Goal: Transaction & Acquisition: Purchase product/service

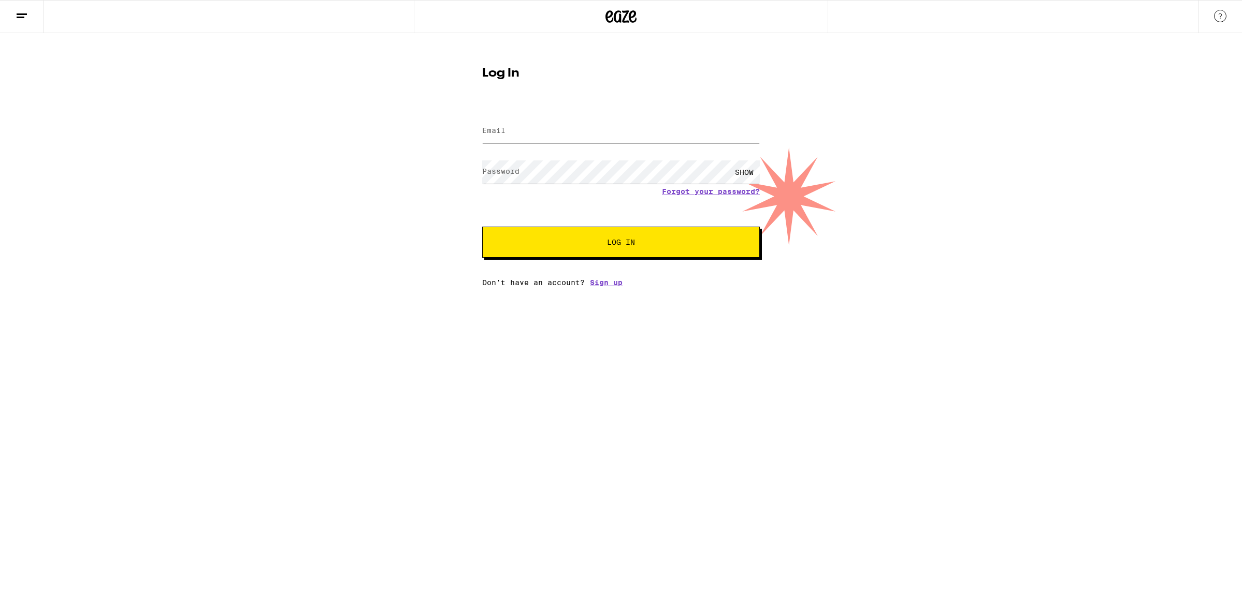
click at [702, 132] on input "Email" at bounding box center [621, 131] width 278 height 23
click at [0, 287] on com-1password-button at bounding box center [0, 287] width 0 height 0
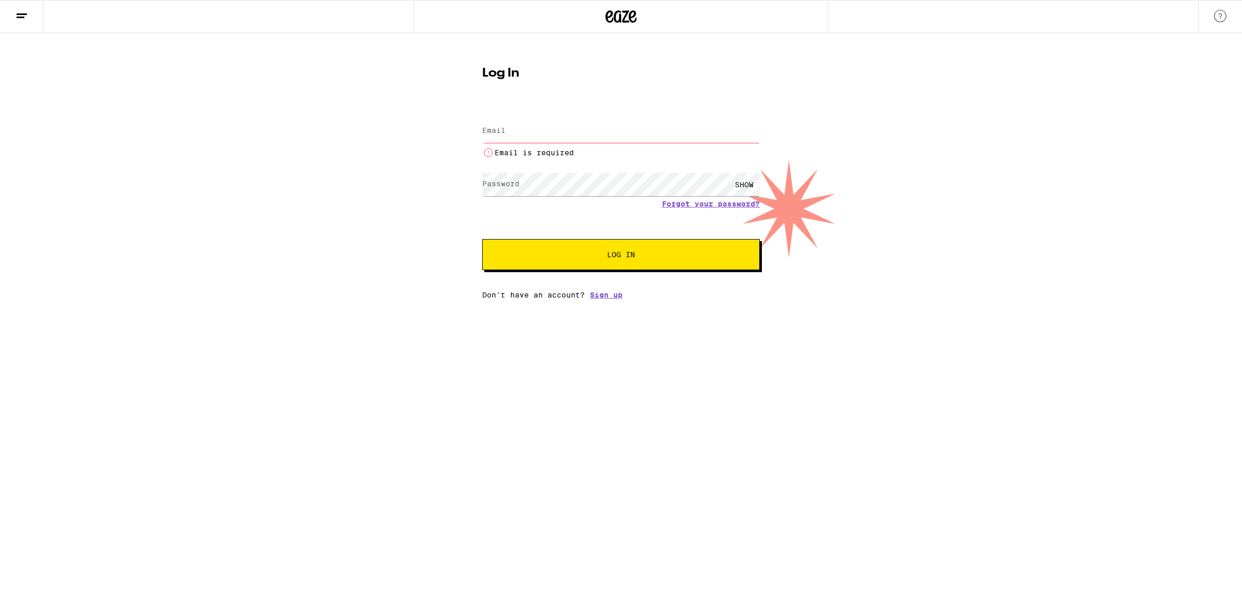
click at [573, 130] on input "Email" at bounding box center [621, 131] width 278 height 23
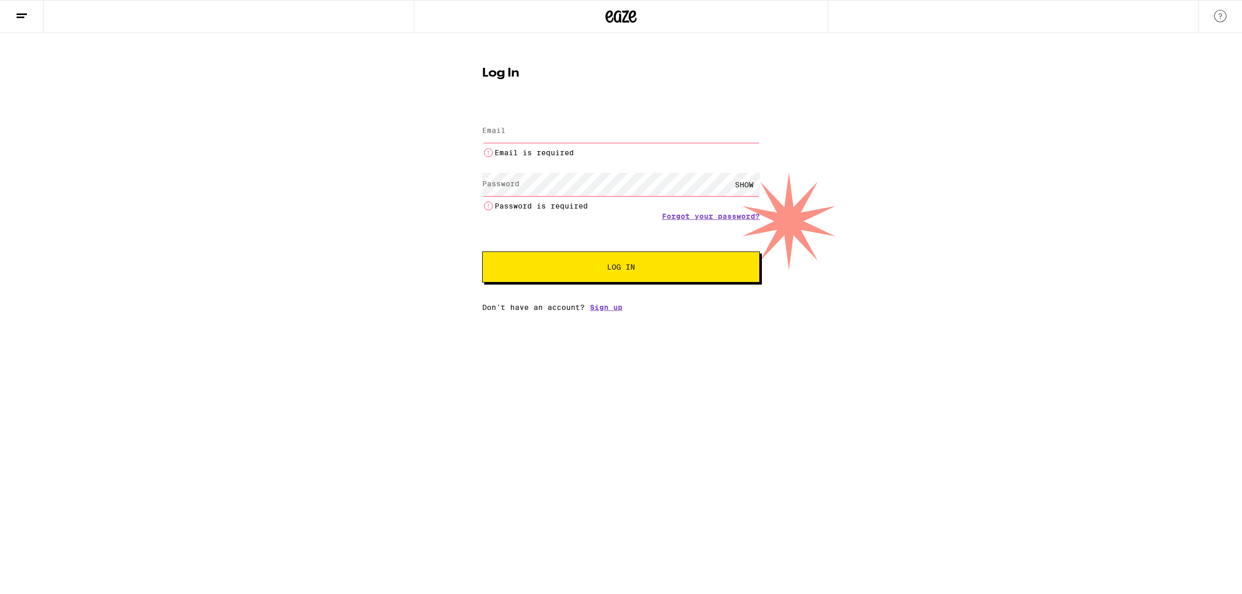
type input "[EMAIL_ADDRESS][DOMAIN_NAME]"
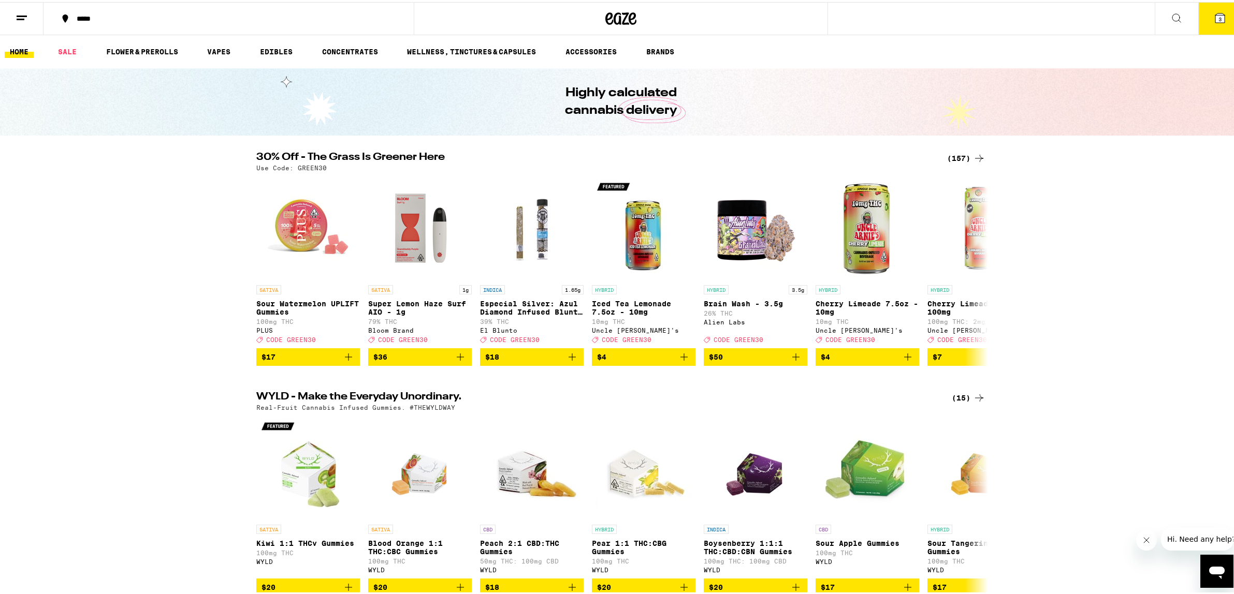
click at [1077, 310] on div "30% Off - The Grass Is Greener Here (157) Use Code: GREEN30 SATIVA Sour Waterme…" at bounding box center [621, 257] width 1242 height 214
click at [951, 154] on div "(157)" at bounding box center [966, 156] width 38 height 12
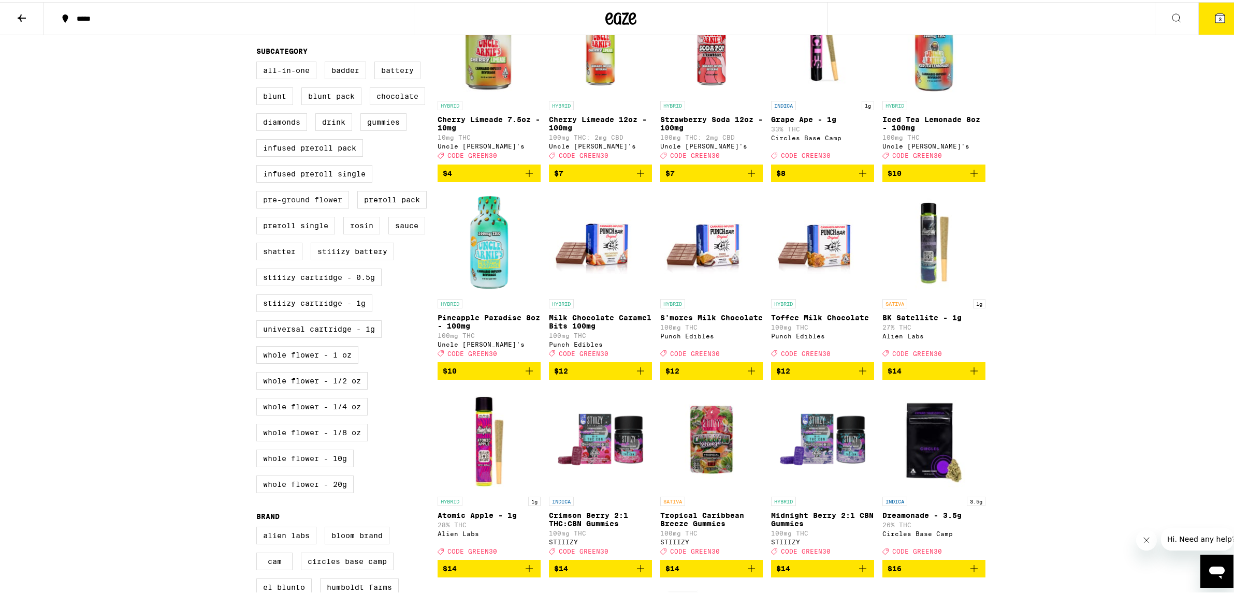
scroll to position [362, 0]
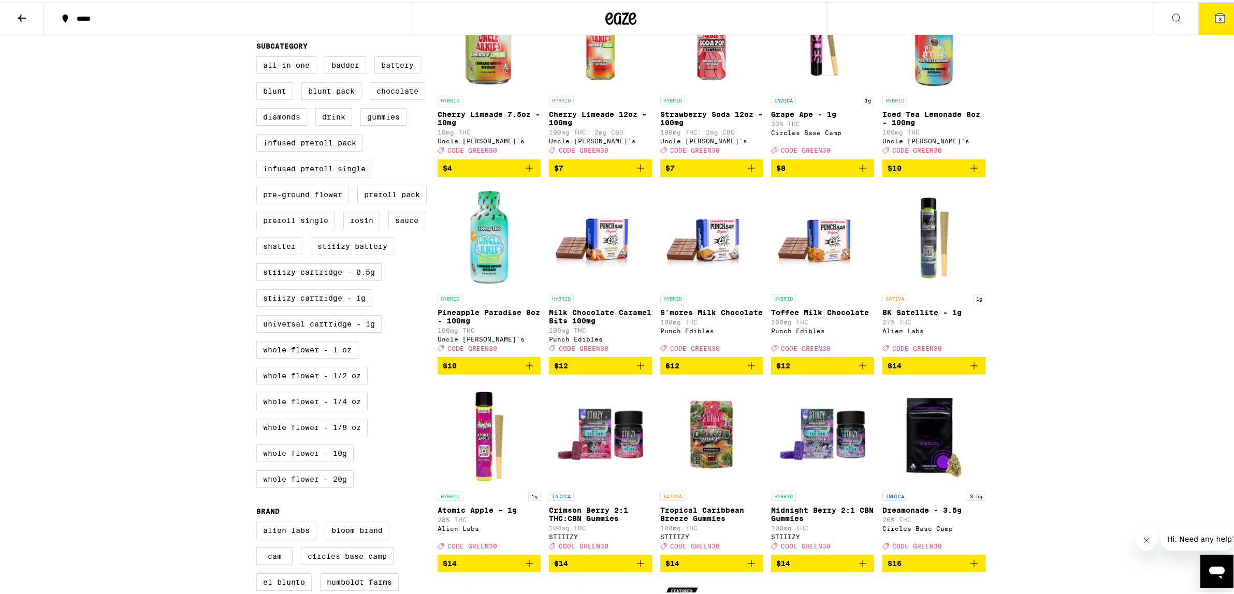
click at [300, 486] on label "Whole Flower - 20g" at bounding box center [304, 478] width 97 height 18
click at [259, 56] on input "Whole Flower - 20g" at bounding box center [258, 56] width 1 height 1
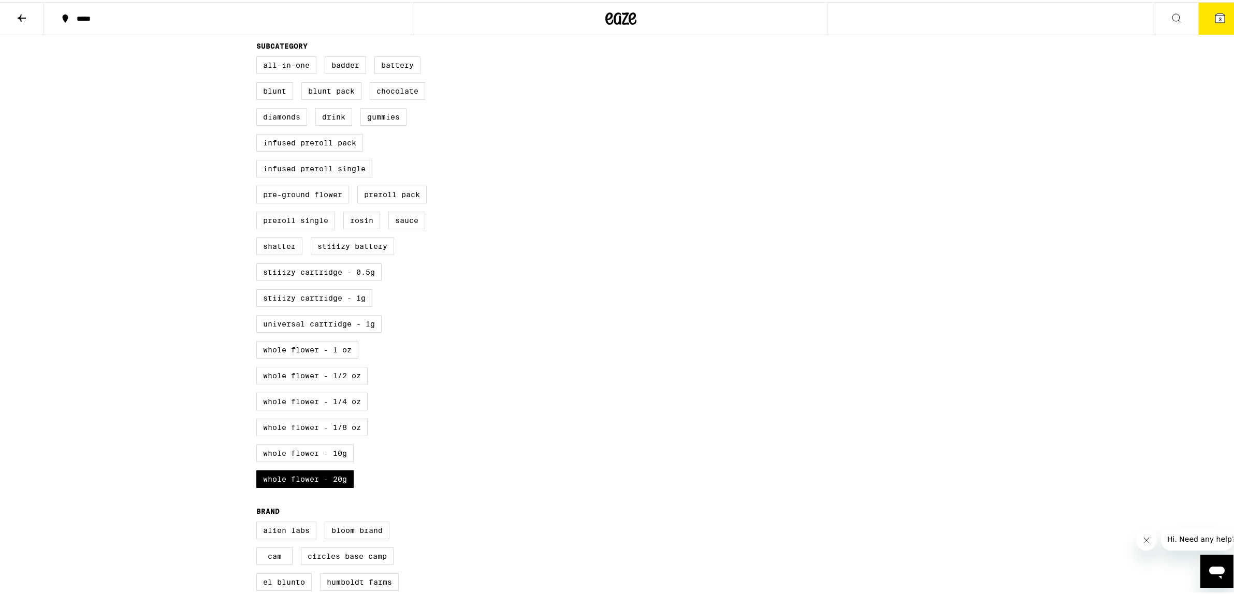
click at [1166, 368] on div "***** ***** 3 30% Off - The Grass Is Greener Here Use Code: GREEN30 1 FILTER Cl…" at bounding box center [621, 268] width 1242 height 1261
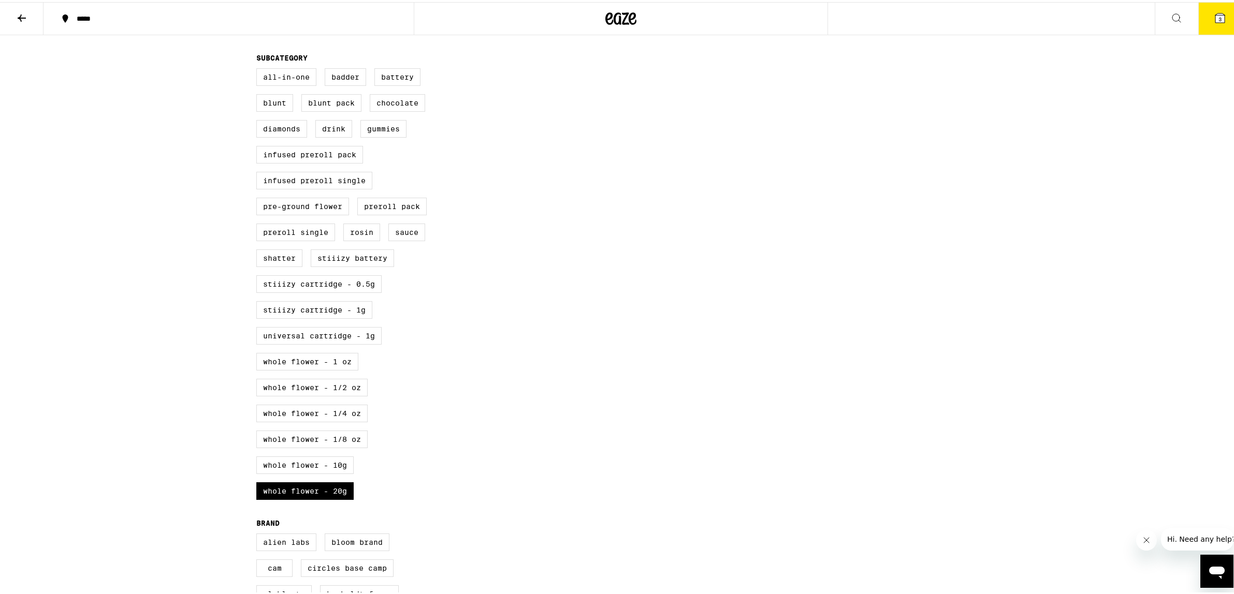
scroll to position [362, 0]
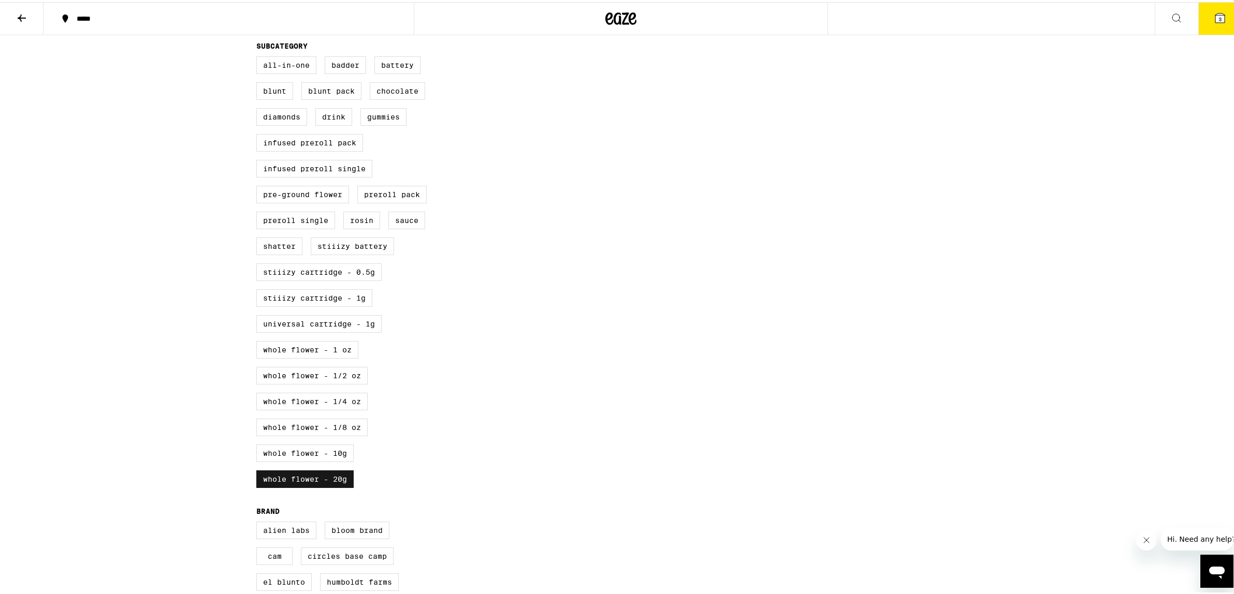
click at [319, 486] on label "Whole Flower - 20g" at bounding box center [304, 478] width 97 height 18
click at [259, 56] on input "Whole Flower - 20g" at bounding box center [258, 56] width 1 height 1
checkbox input "false"
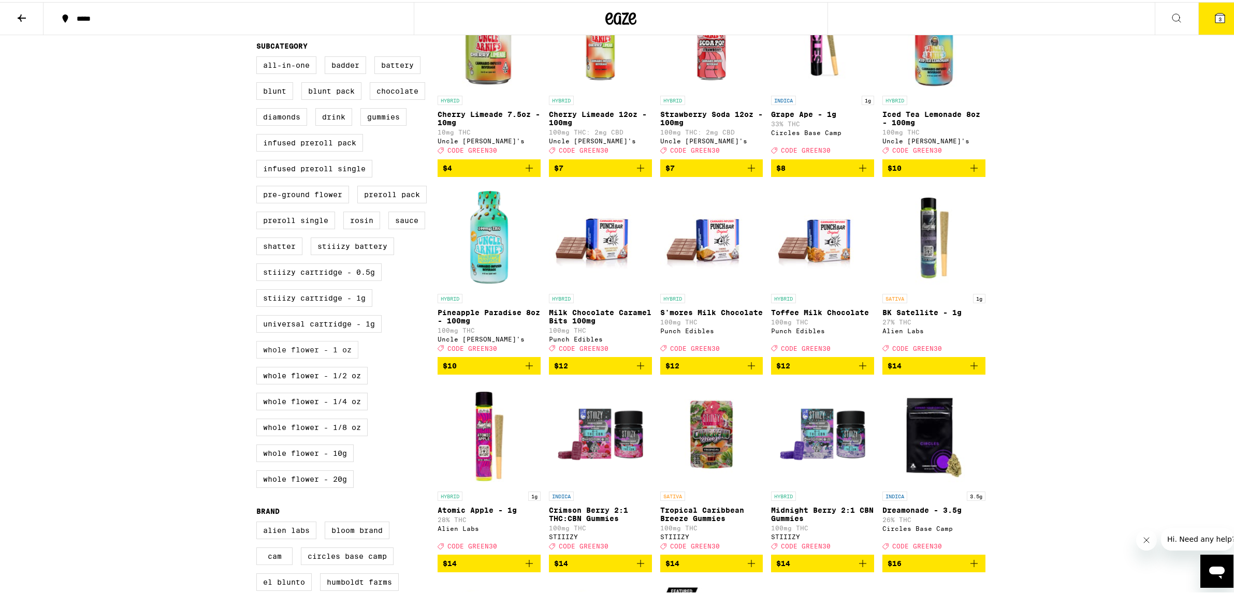
click at [335, 357] on label "Whole Flower - 1 oz" at bounding box center [307, 348] width 102 height 18
click at [259, 56] on input "Whole Flower - 1 oz" at bounding box center [258, 56] width 1 height 1
checkbox input "true"
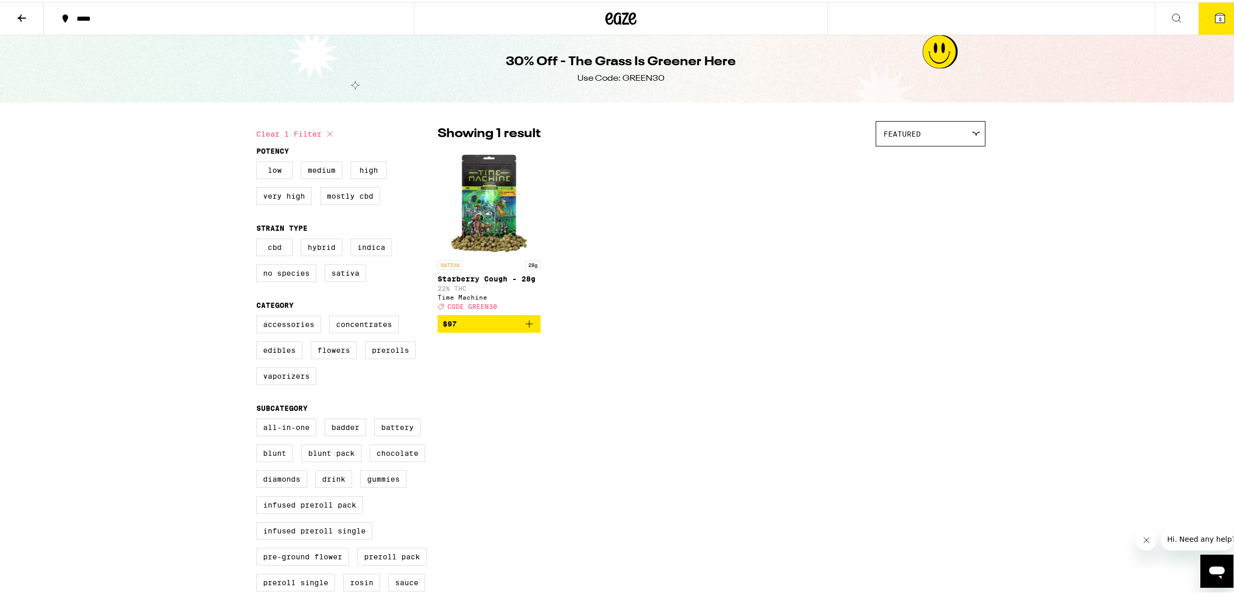
click at [26, 11] on icon at bounding box center [22, 16] width 12 height 12
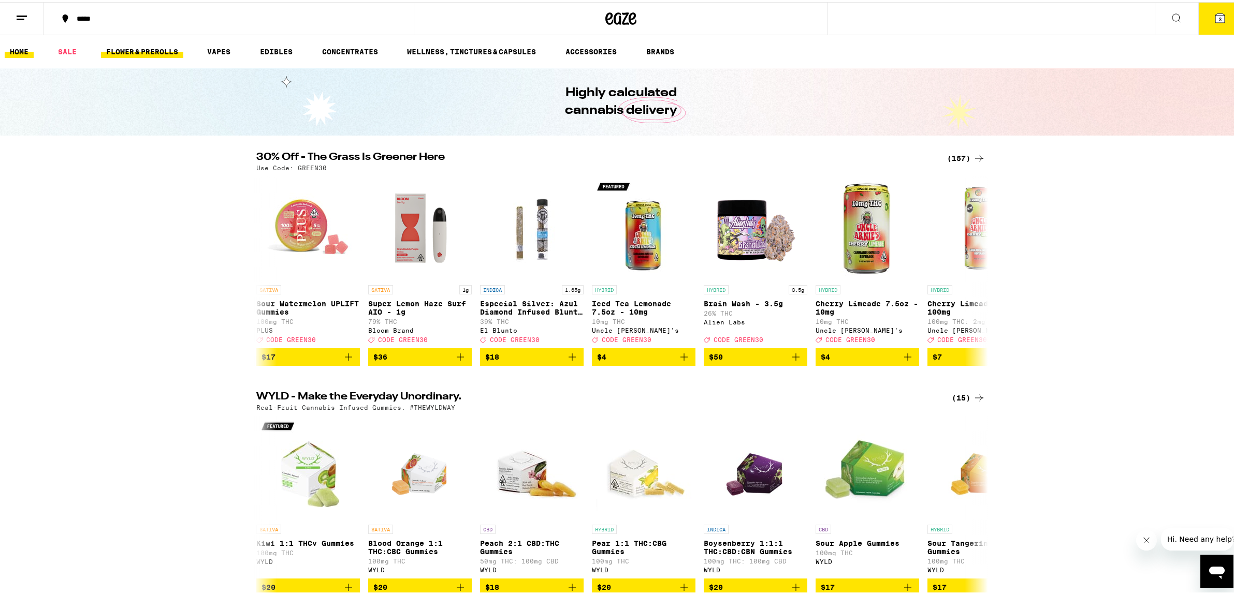
click at [168, 49] on link "FLOWER & PREROLLS" at bounding box center [142, 49] width 82 height 12
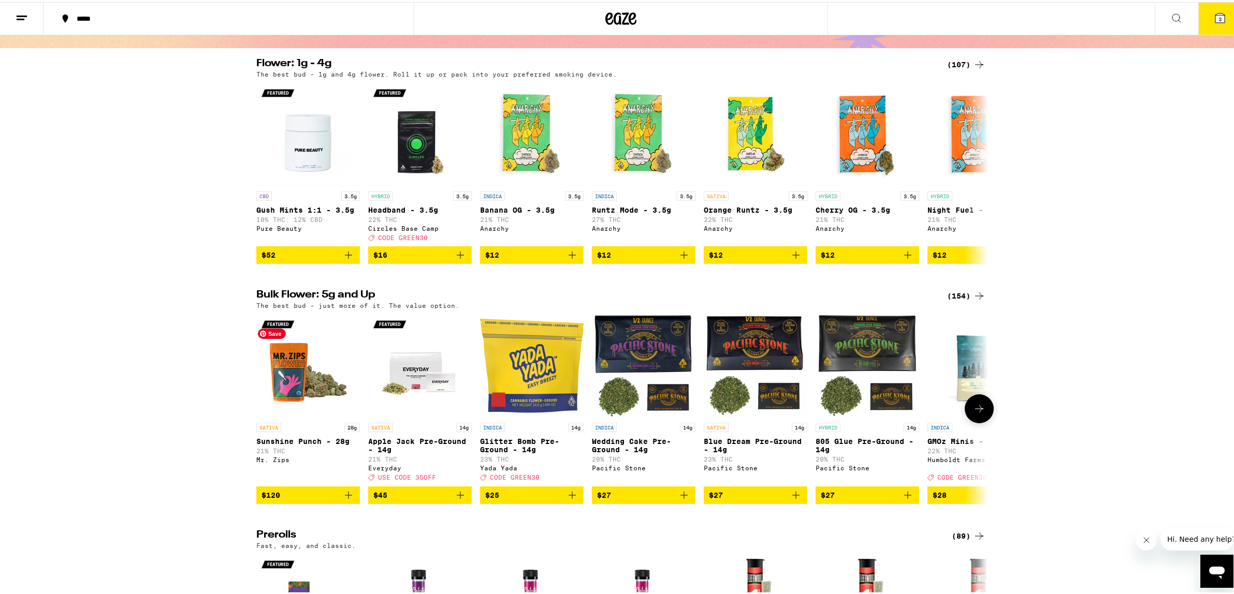
scroll to position [19, 0]
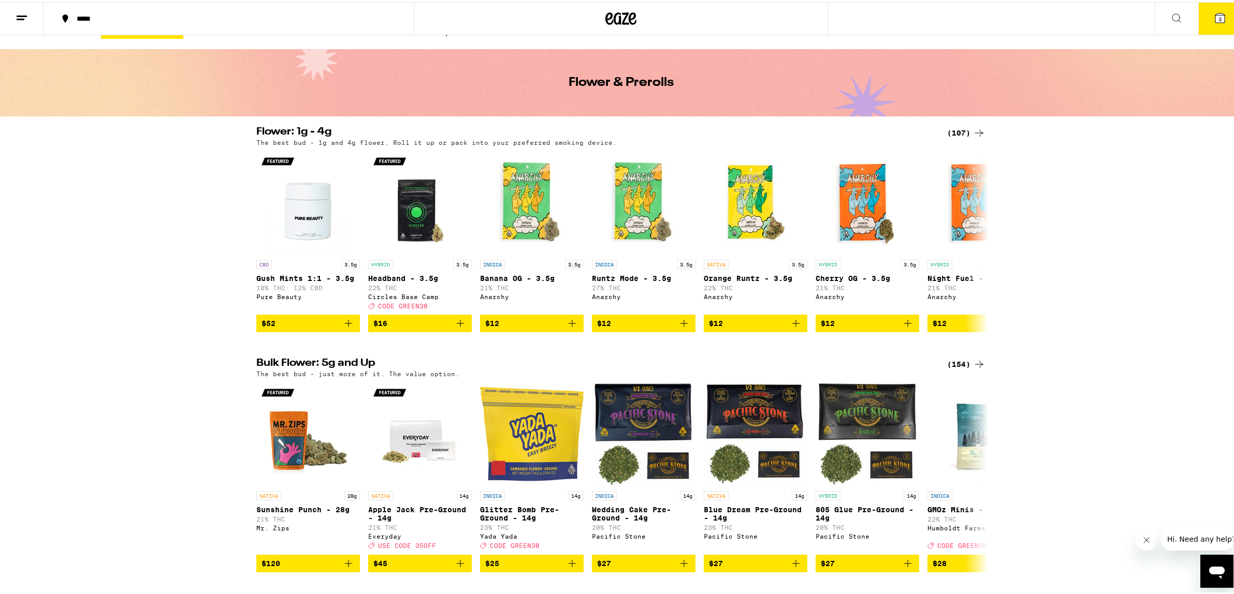
click at [949, 129] on div "(107)" at bounding box center [966, 131] width 38 height 12
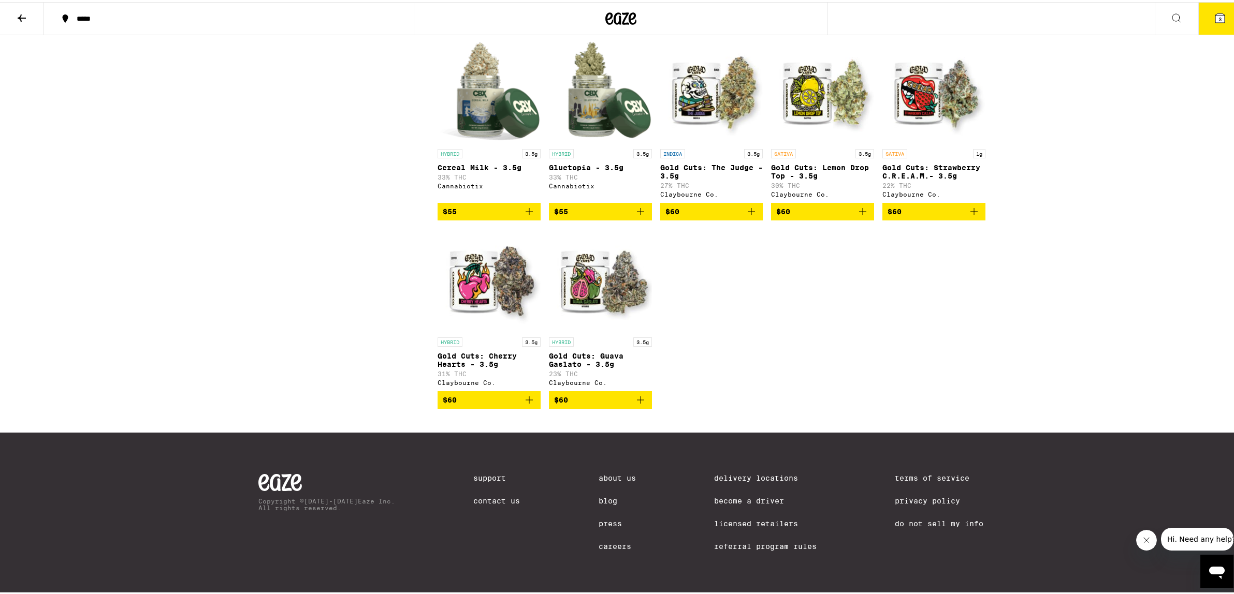
scroll to position [3949, 0]
click at [529, 216] on icon "Add to bag" at bounding box center [529, 209] width 12 height 12
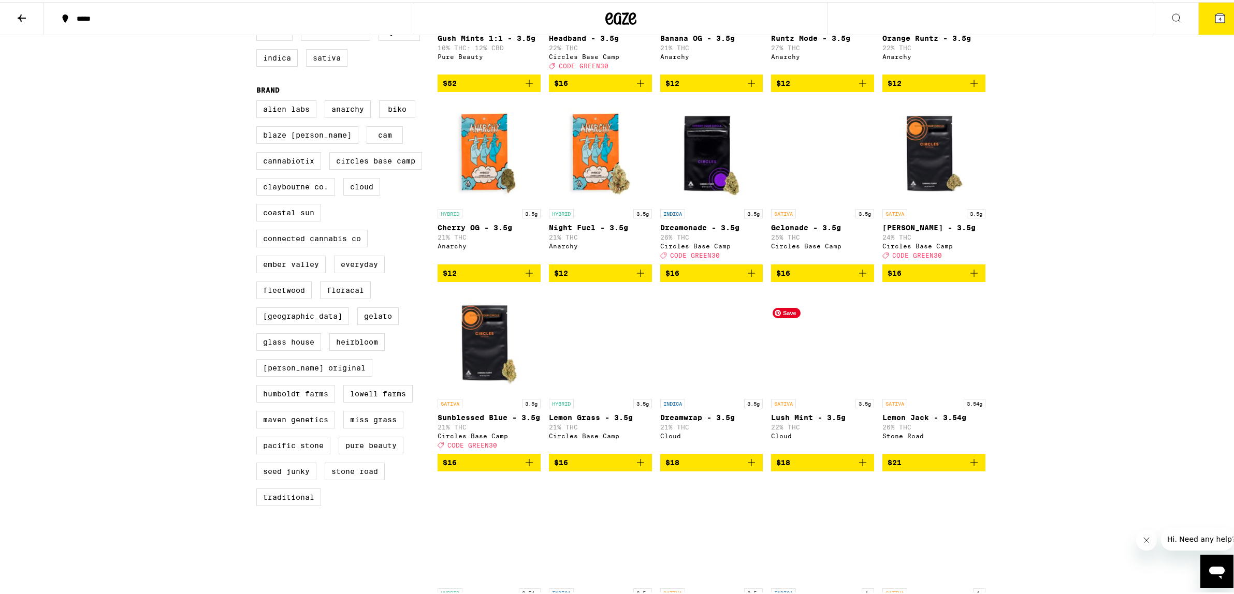
scroll to position [259, 0]
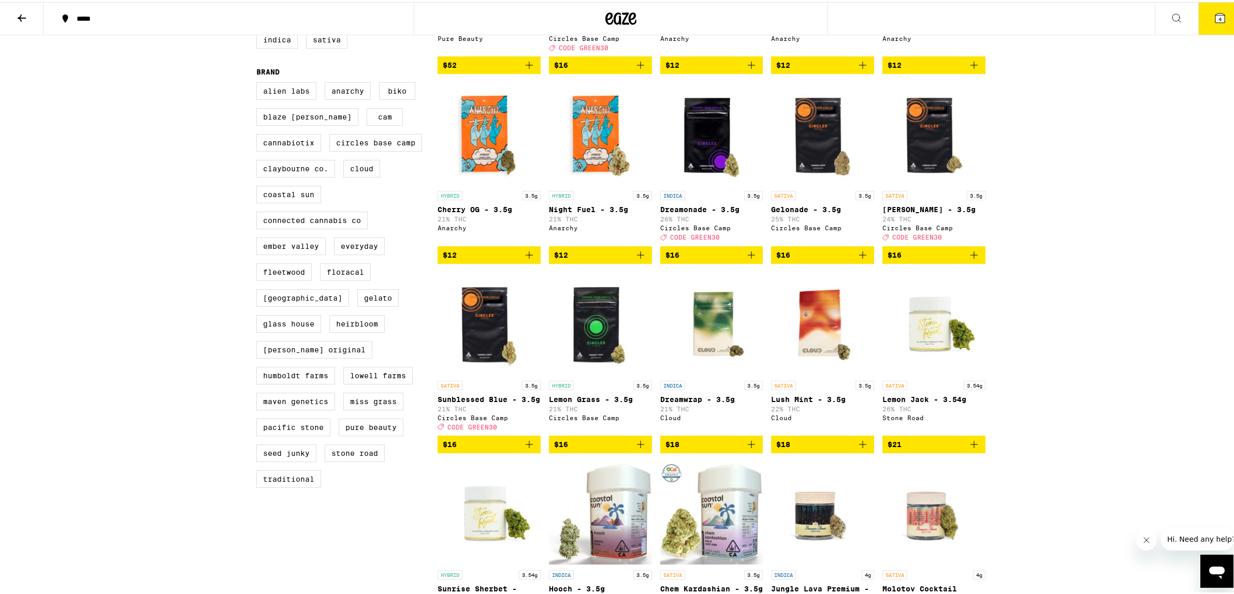
click at [637, 449] on icon "Add to bag" at bounding box center [640, 443] width 12 height 12
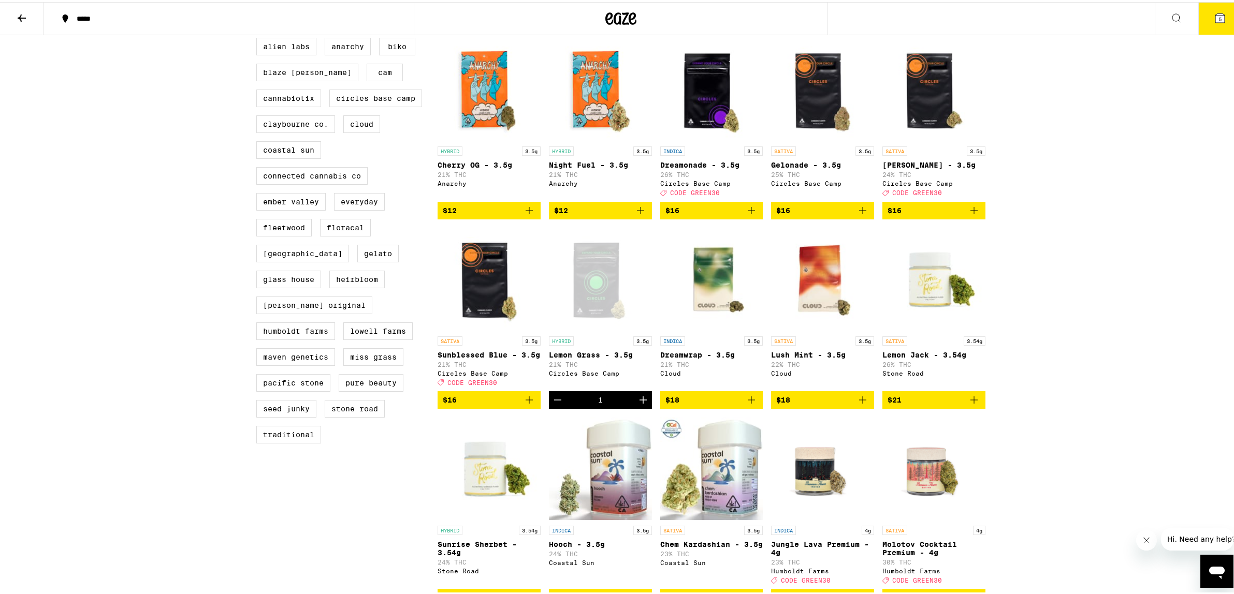
scroll to position [414, 0]
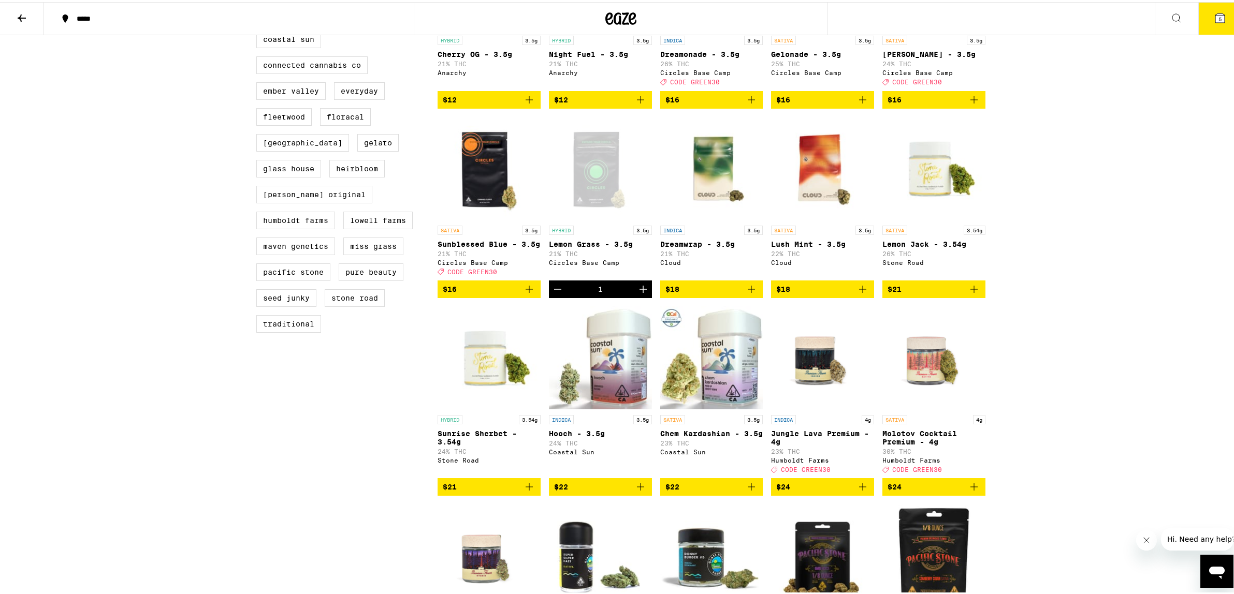
click at [750, 489] on icon "Add to bag" at bounding box center [751, 485] width 7 height 7
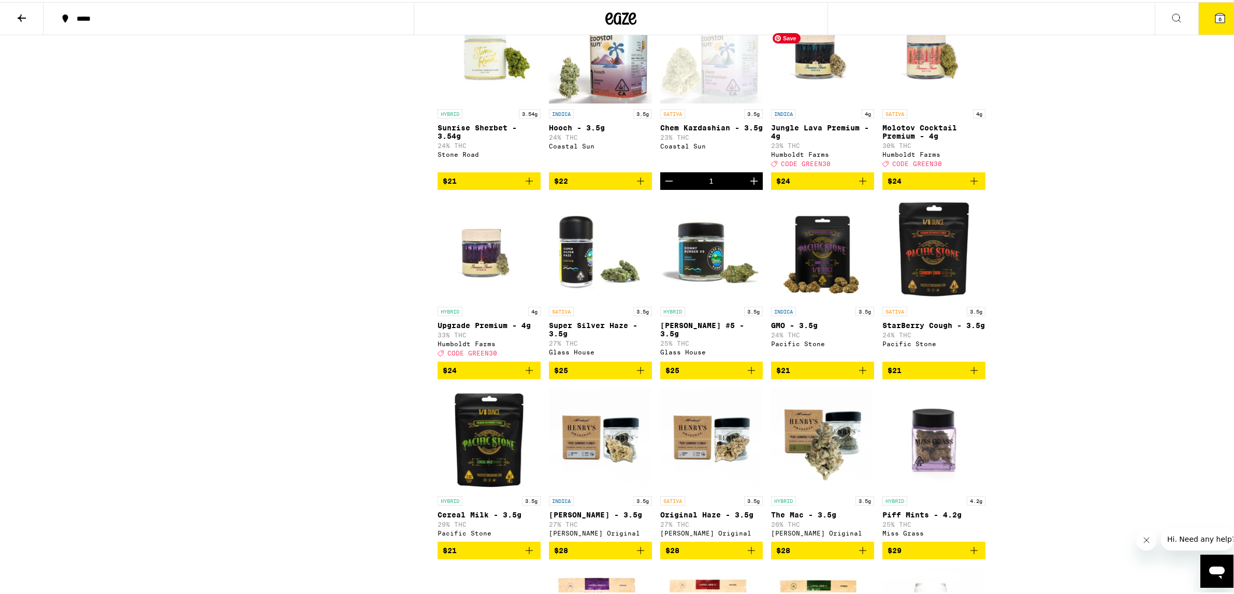
scroll to position [725, 0]
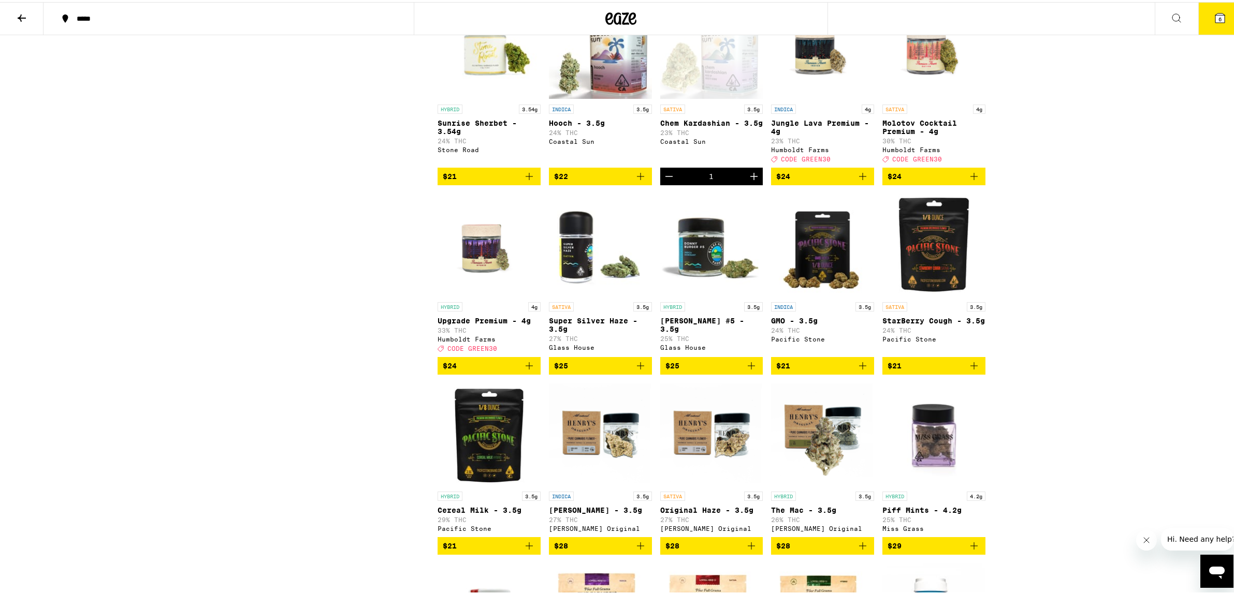
click at [861, 370] on icon "Add to bag" at bounding box center [862, 364] width 12 height 12
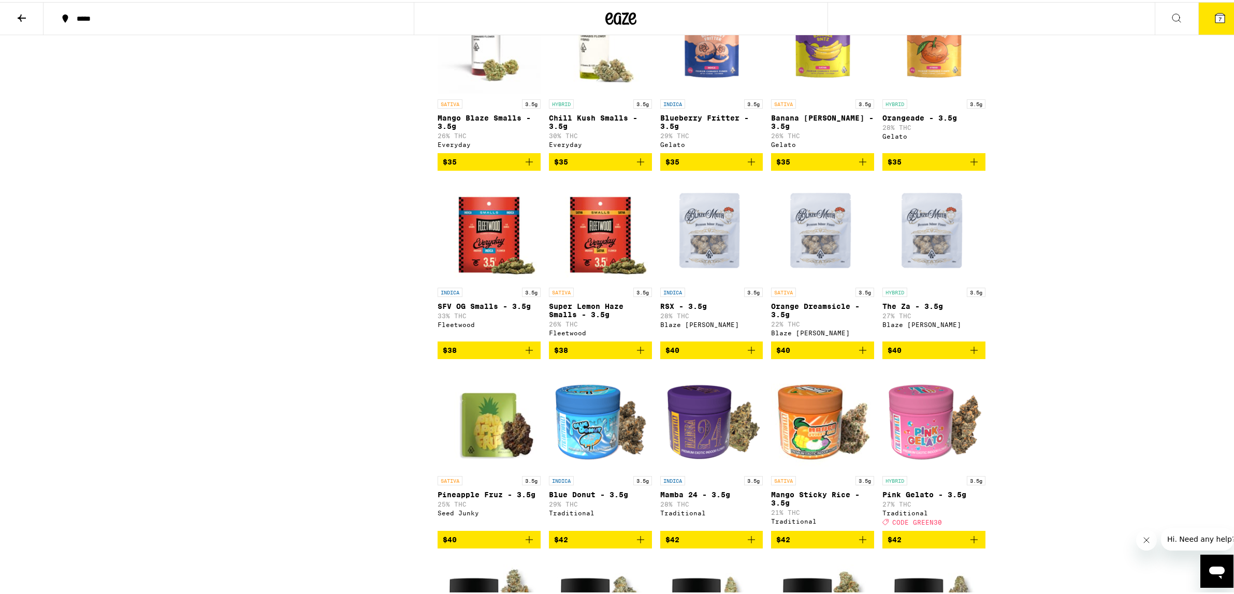
scroll to position [1502, 0]
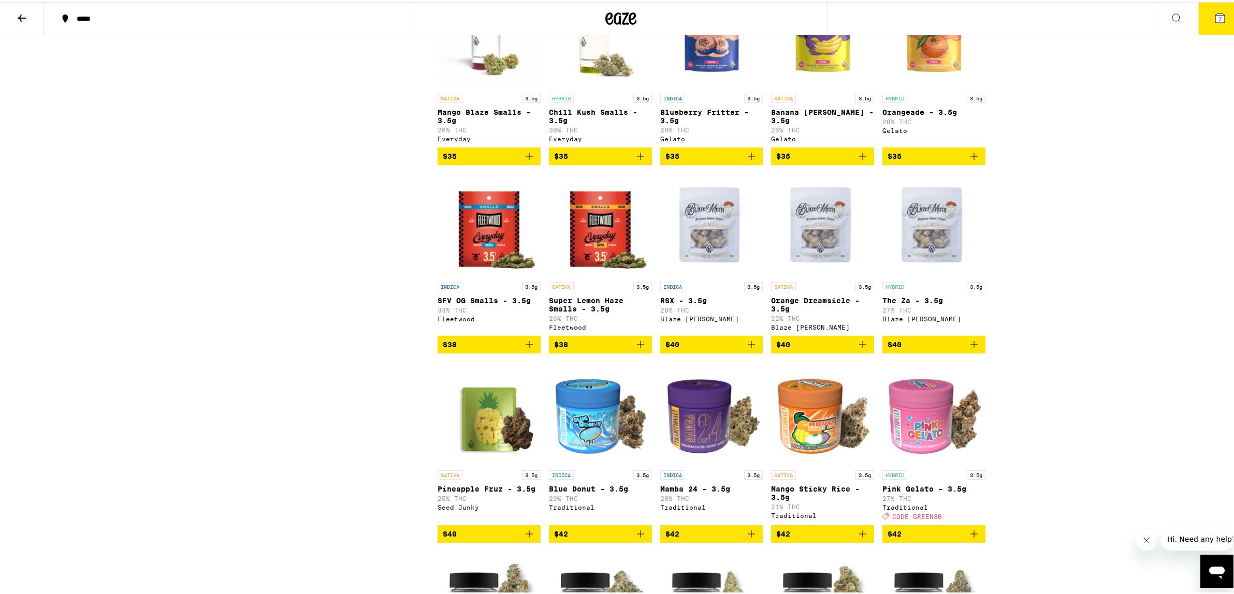
click at [637, 158] on icon "Add to bag" at bounding box center [640, 154] width 7 height 7
click at [1220, 13] on button "8" at bounding box center [1219, 17] width 43 height 32
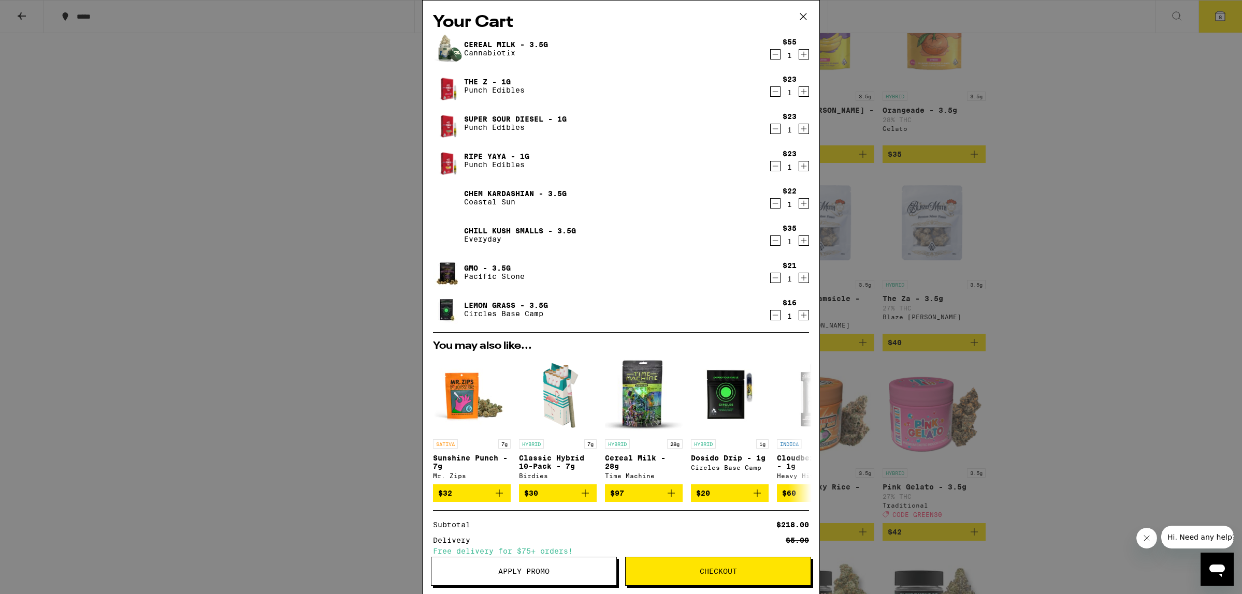
click at [770, 96] on icon "Decrement" at bounding box center [774, 91] width 9 height 12
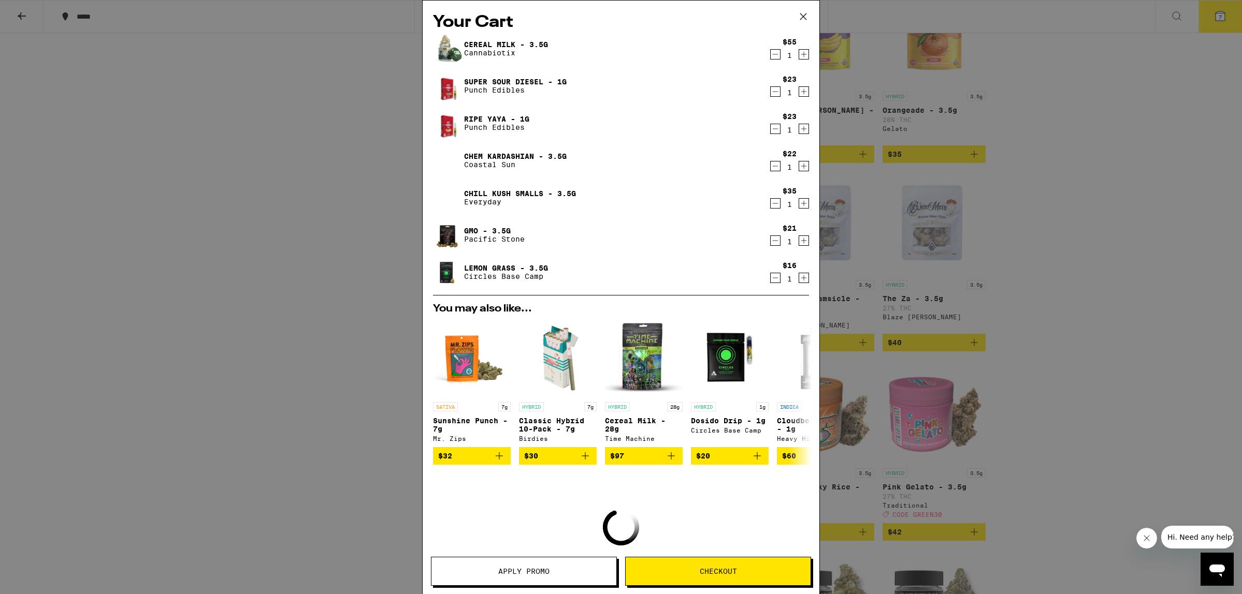
click at [770, 96] on icon "Decrement" at bounding box center [774, 91] width 9 height 12
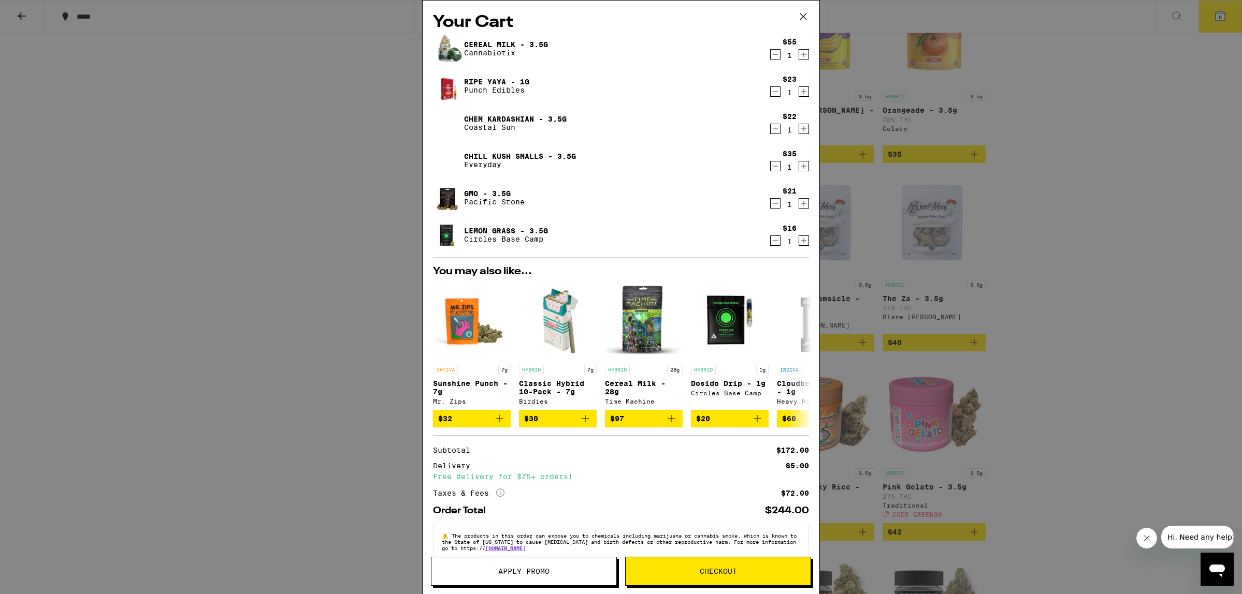
click at [770, 96] on icon "Decrement" at bounding box center [774, 91] width 9 height 12
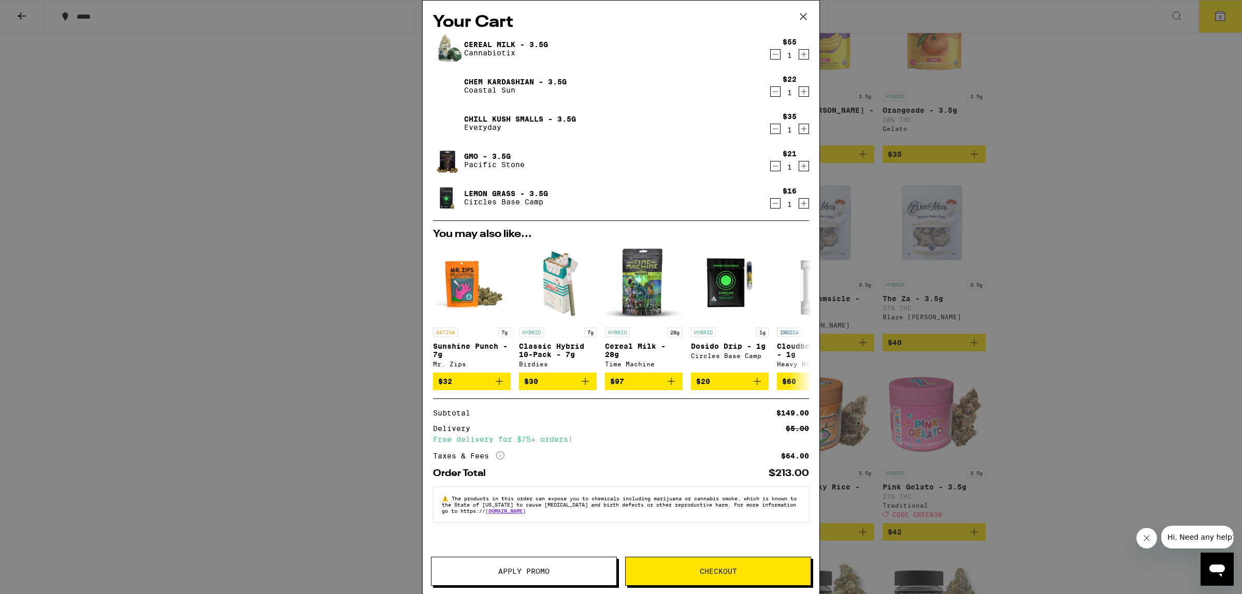
drag, startPoint x: 115, startPoint y: 139, endPoint x: 272, endPoint y: 114, distance: 158.3
click at [116, 139] on div "Your Cart Cereal Milk - 3.5g Cannabiotix $55 1 Chem Kardashian - 3.5g Coastal S…" at bounding box center [621, 297] width 1242 height 594
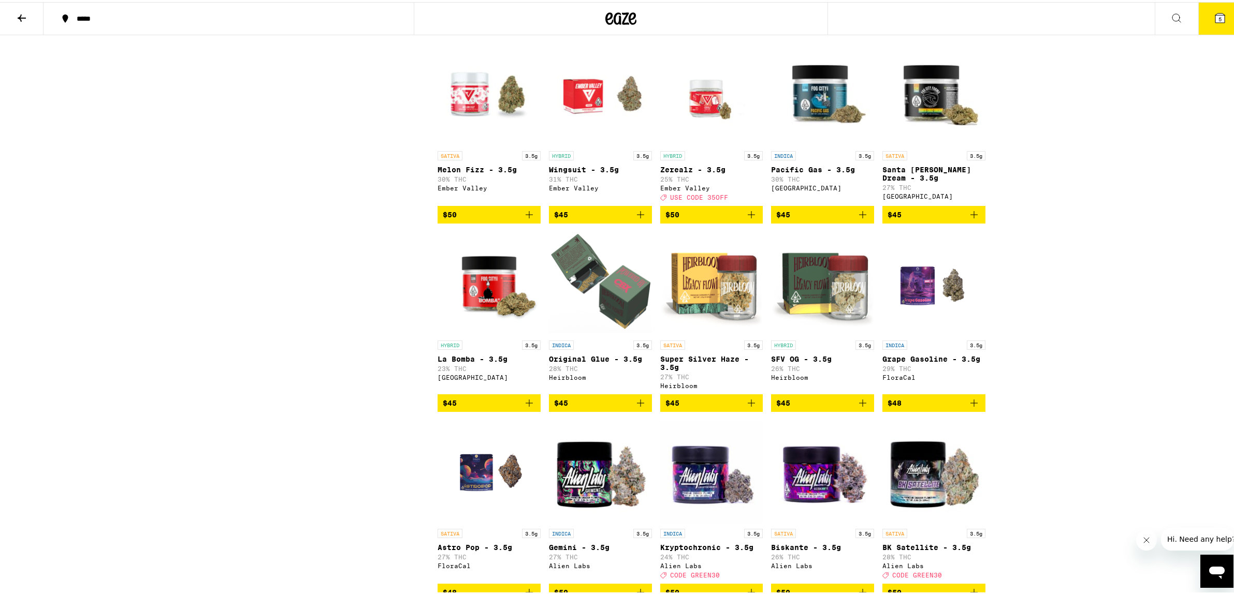
scroll to position [2382, 0]
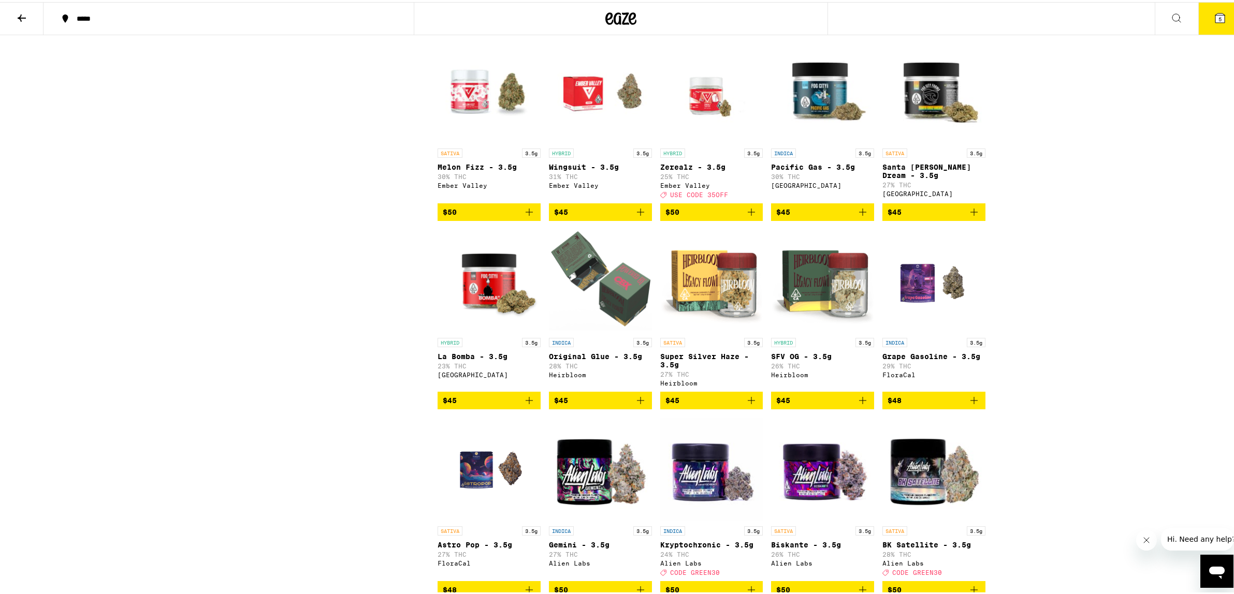
click at [710, 216] on span "$50" at bounding box center [711, 210] width 93 height 12
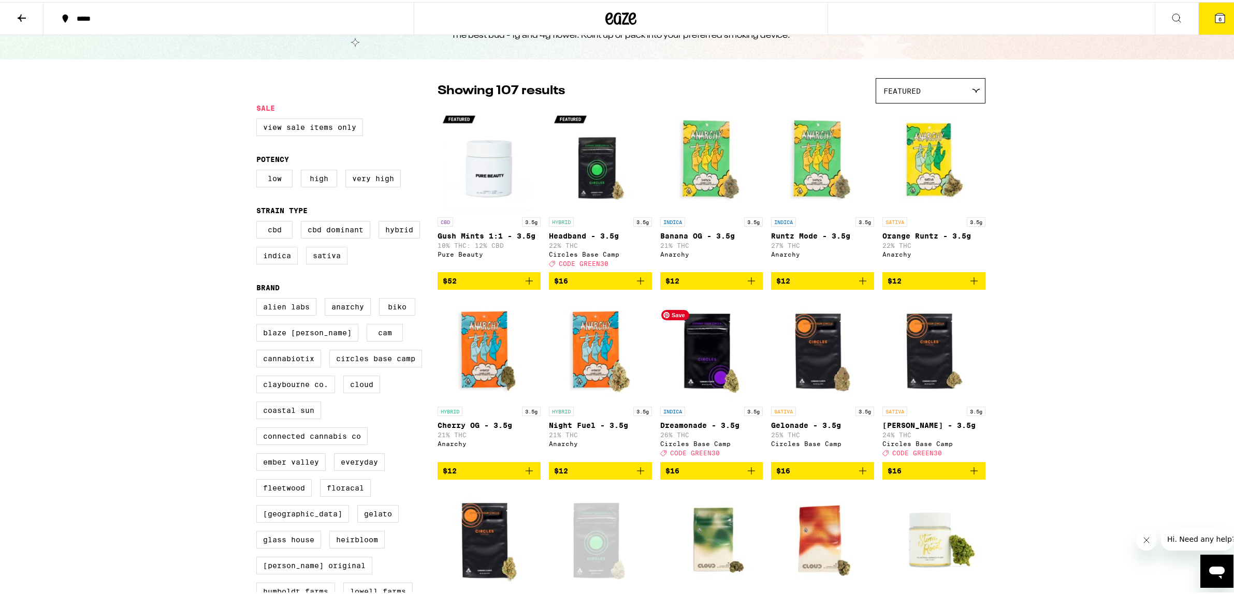
scroll to position [0, 0]
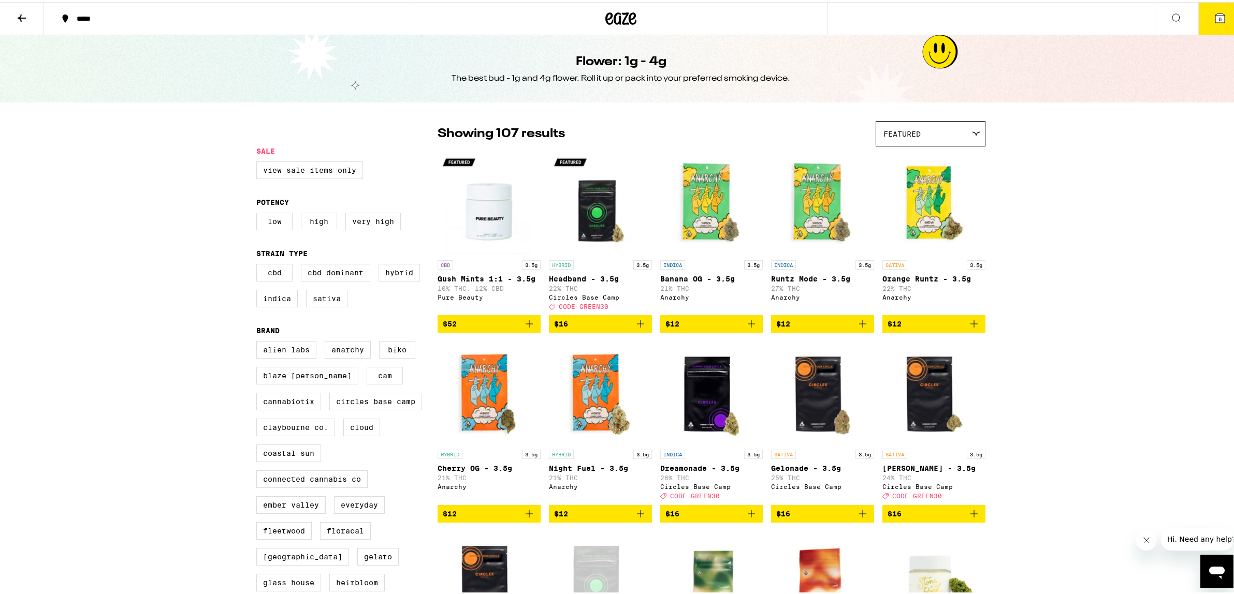
click at [21, 20] on icon at bounding box center [22, 16] width 12 height 12
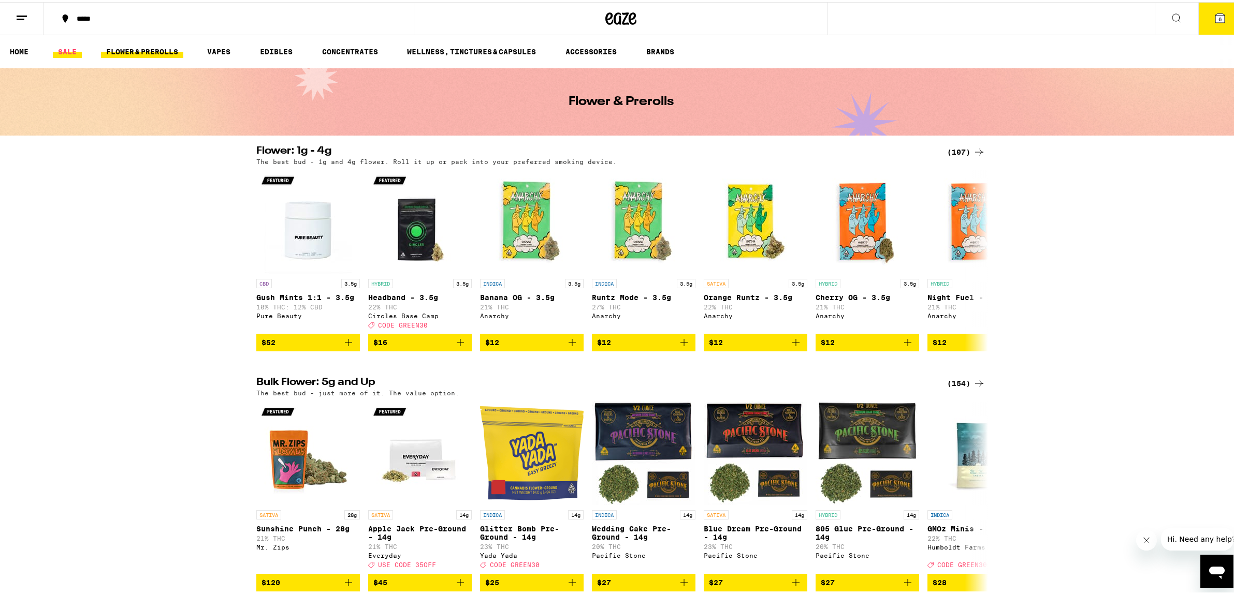
click at [65, 51] on link "SALE" at bounding box center [67, 49] width 29 height 12
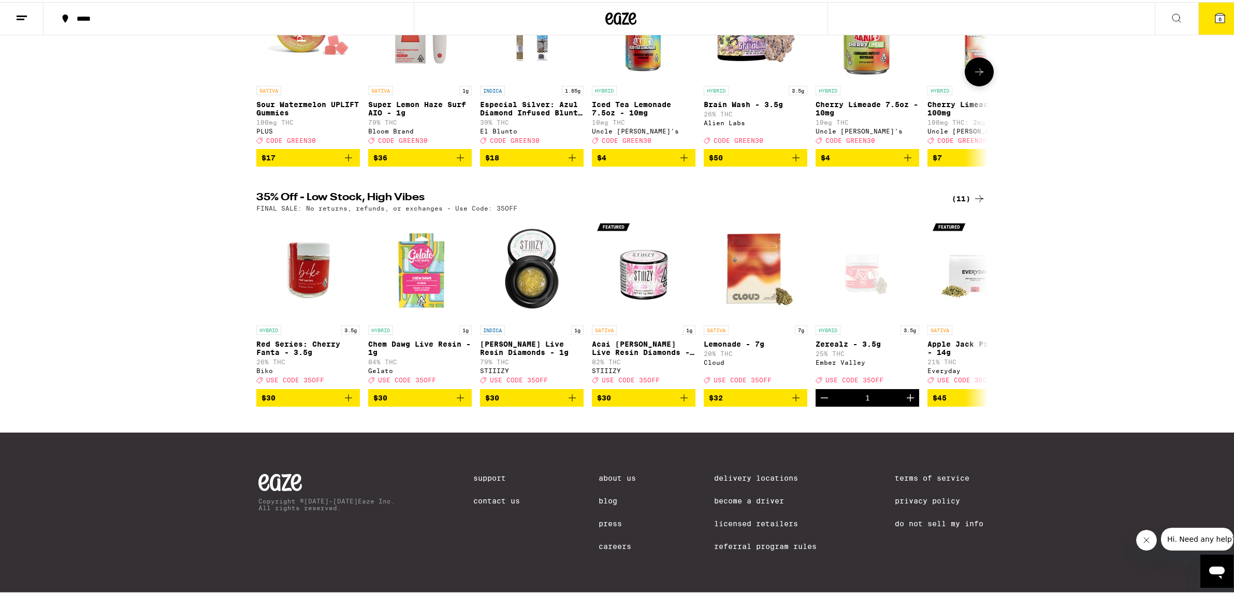
scroll to position [214, 0]
click at [965, 191] on div "(11)" at bounding box center [969, 197] width 34 height 12
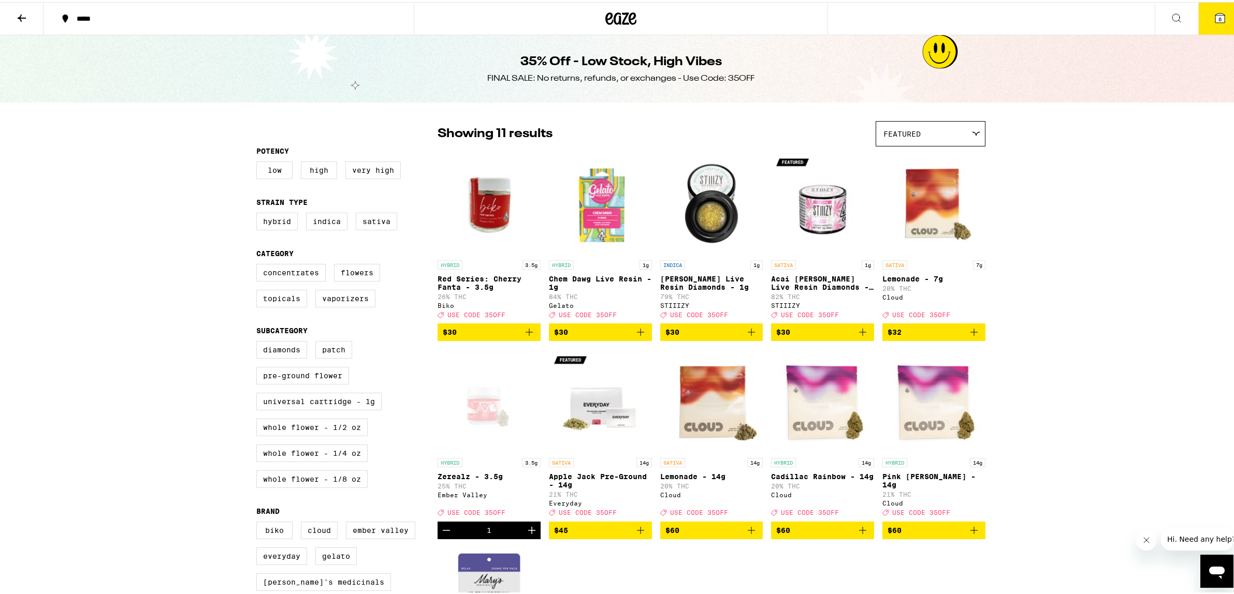
click at [860, 535] on icon "Add to bag" at bounding box center [862, 528] width 12 height 12
click at [1218, 26] on button "7" at bounding box center [1219, 17] width 43 height 32
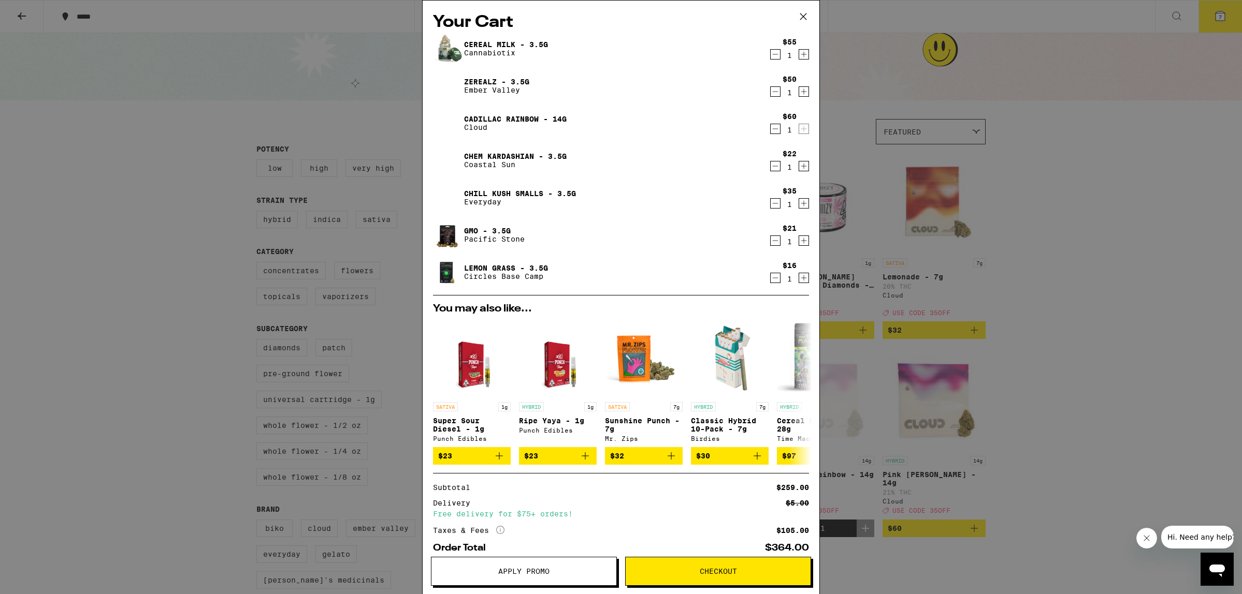
click at [770, 90] on icon "Decrement" at bounding box center [774, 91] width 9 height 12
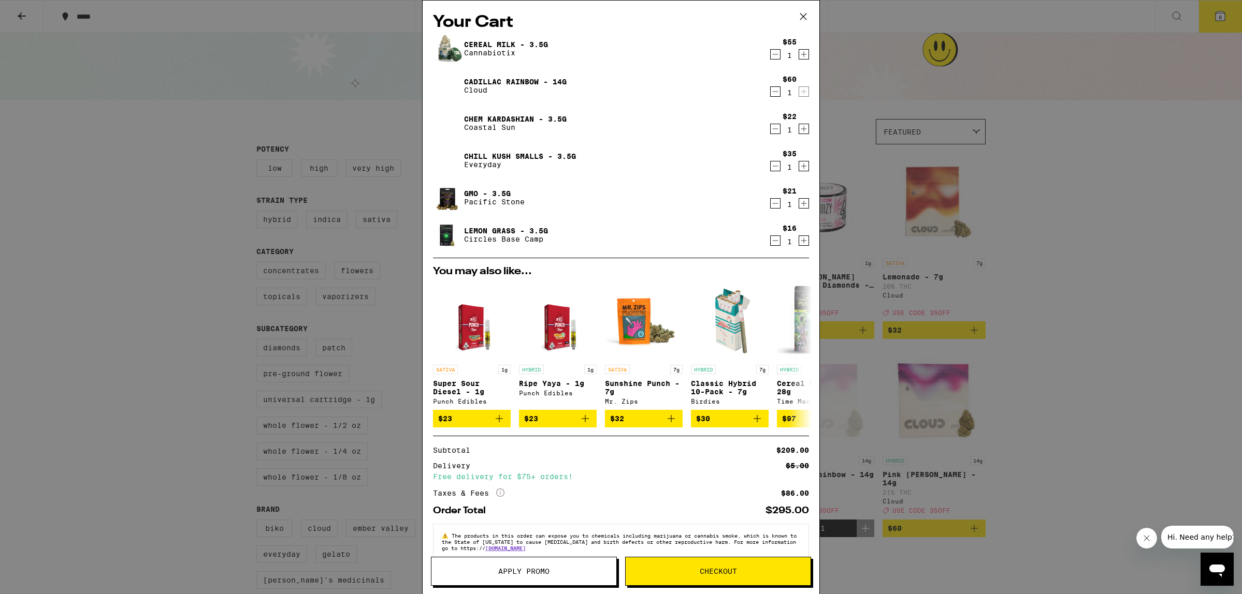
click at [770, 168] on icon "Decrement" at bounding box center [774, 166] width 9 height 12
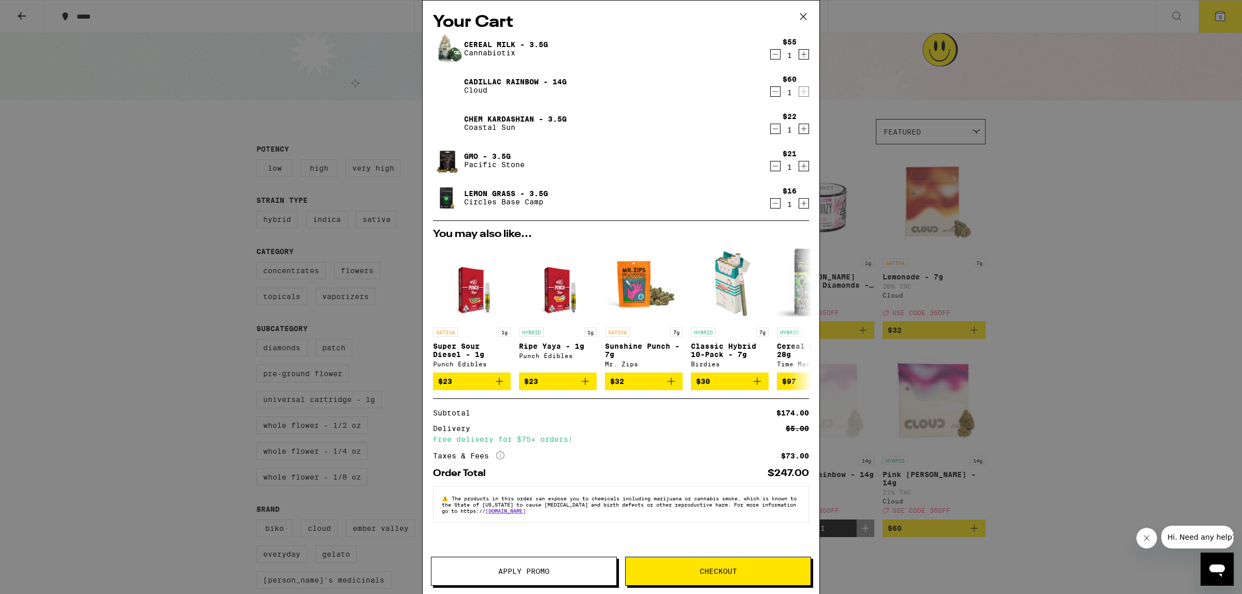
click at [775, 206] on icon "Decrement" at bounding box center [774, 203] width 9 height 12
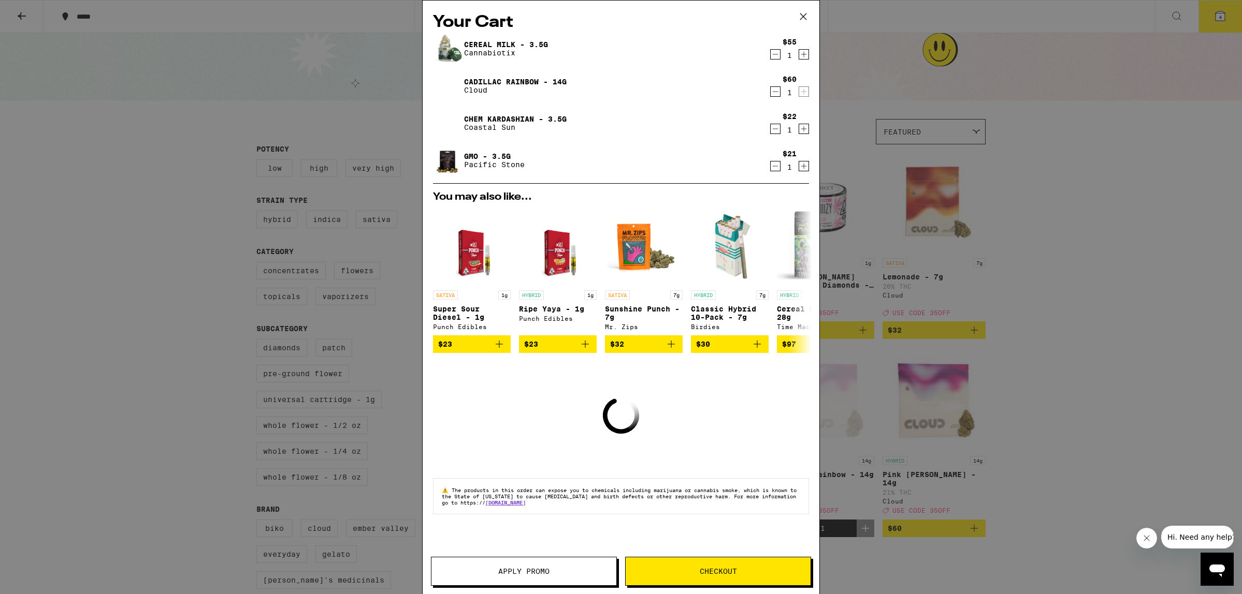
click at [774, 171] on icon "Decrement" at bounding box center [774, 166] width 9 height 12
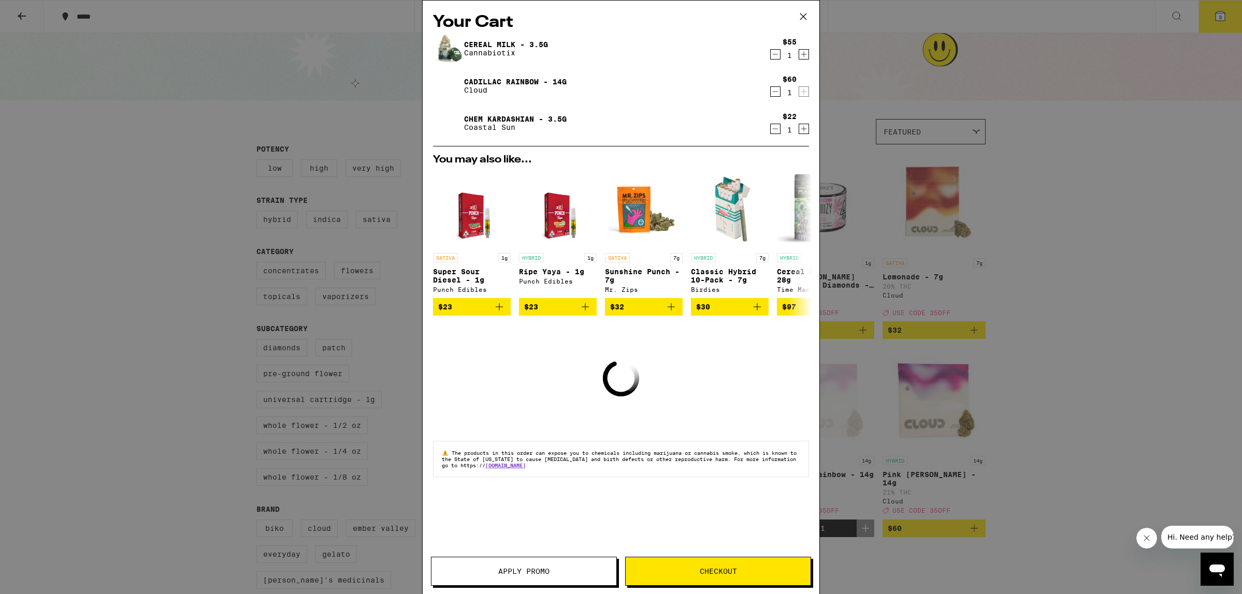
click at [773, 135] on icon "Decrement" at bounding box center [774, 129] width 9 height 12
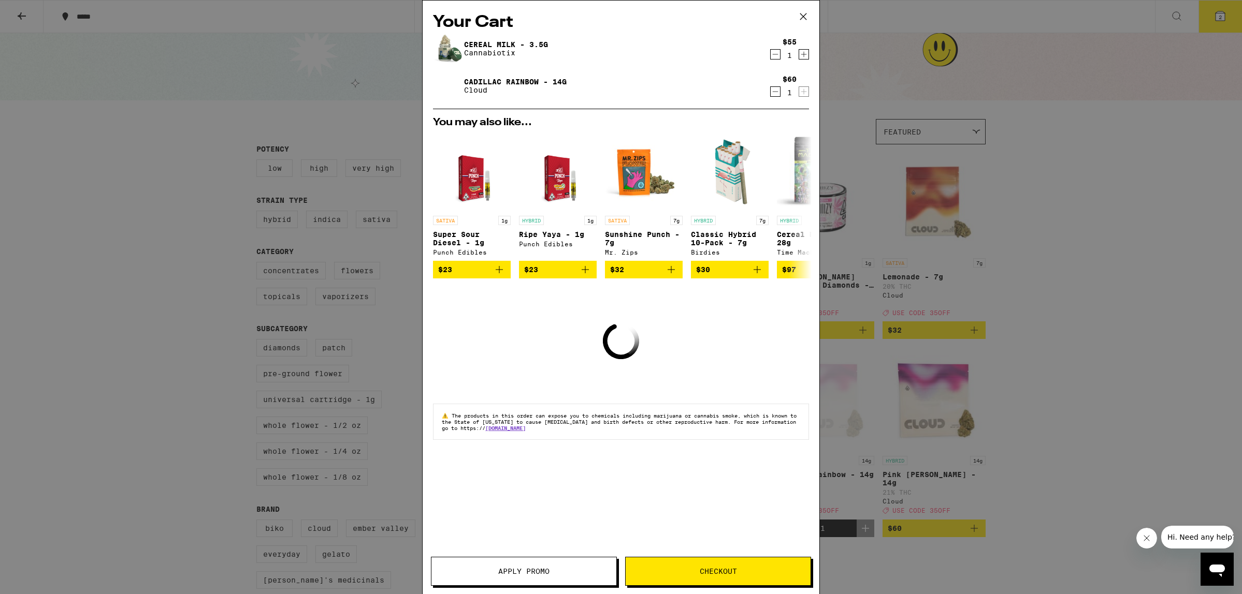
click at [772, 99] on div "Cadillac Rainbow - 14g Cloud $60 1" at bounding box center [621, 85] width 376 height 29
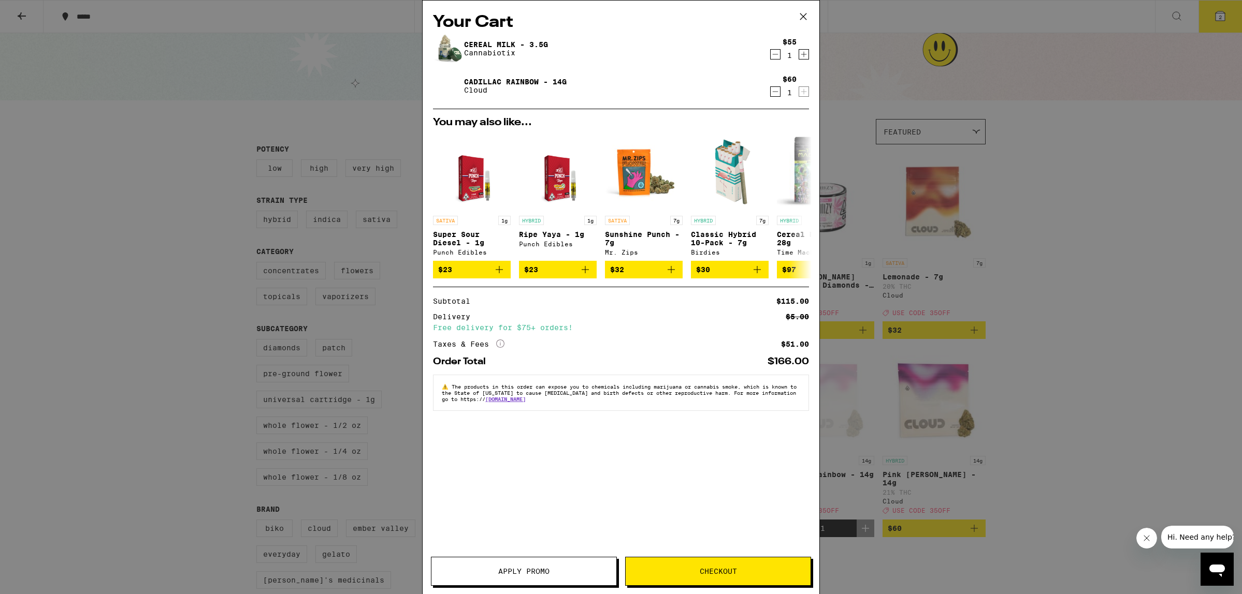
click at [774, 92] on icon "Decrement" at bounding box center [774, 91] width 9 height 12
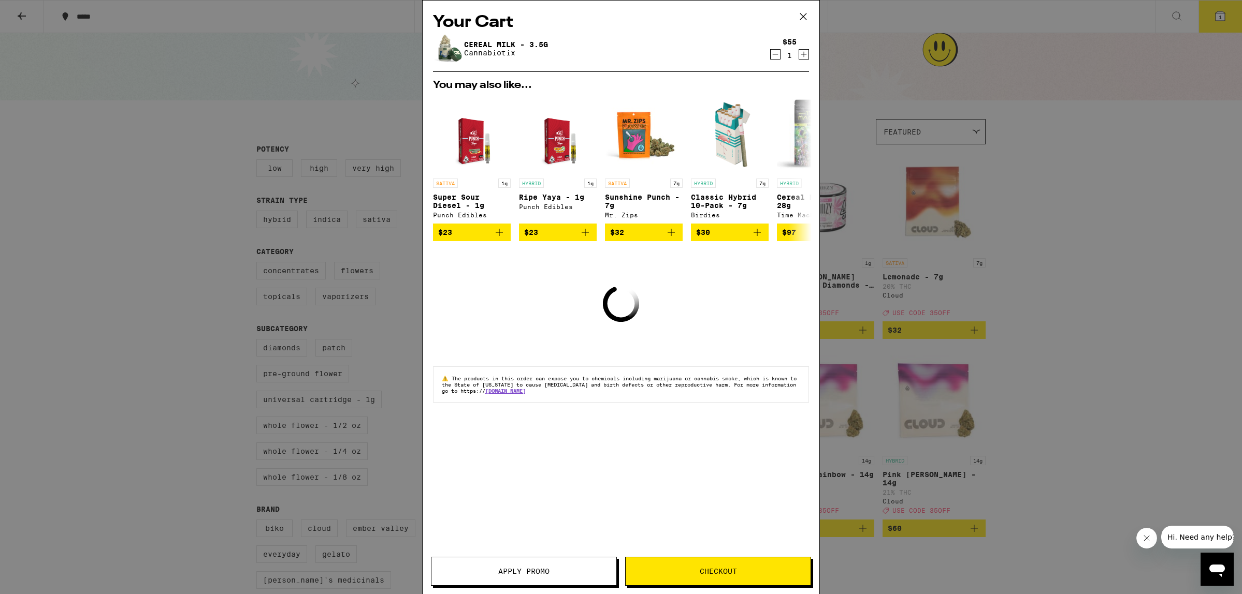
click at [776, 59] on icon "Decrement" at bounding box center [774, 54] width 9 height 12
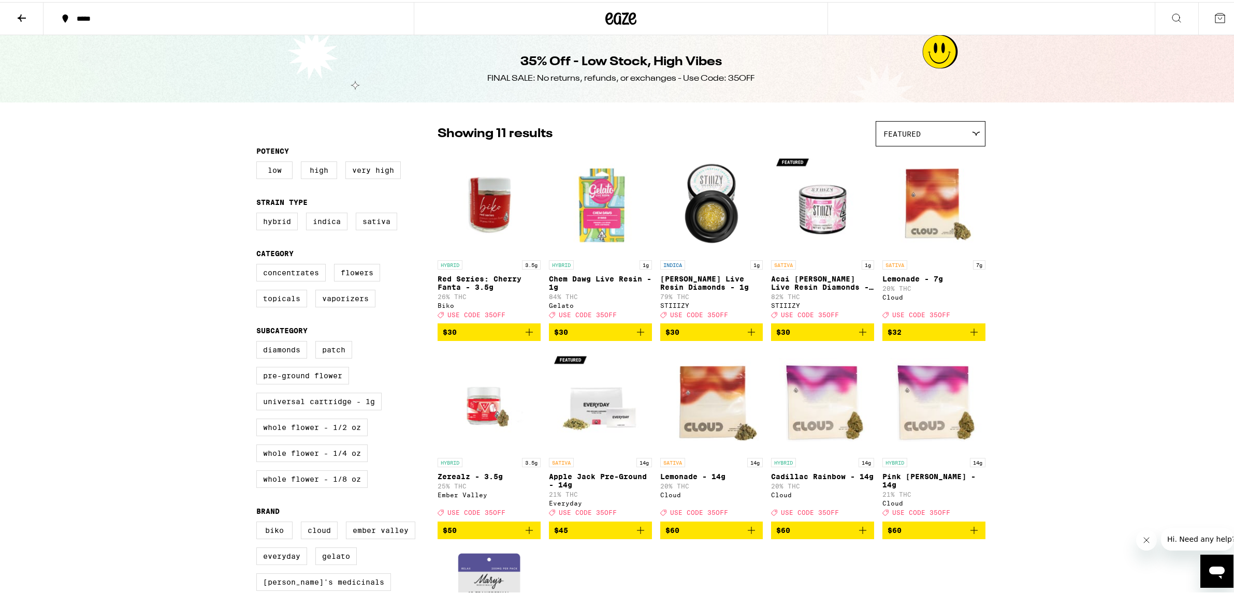
click at [18, 14] on icon at bounding box center [22, 16] width 12 height 12
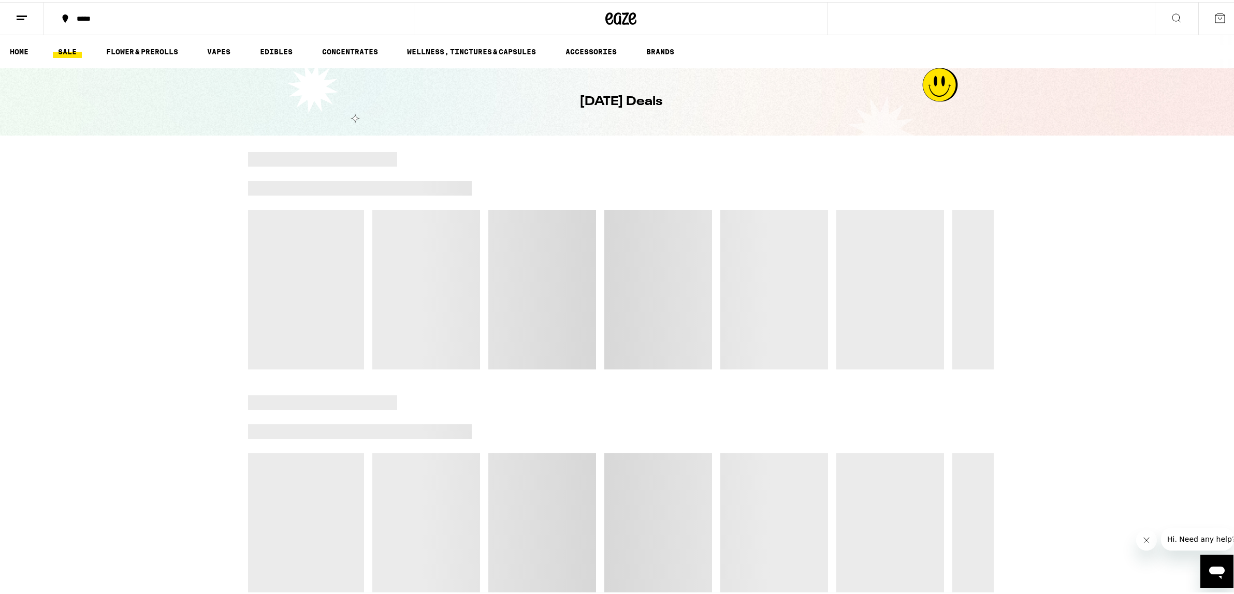
click at [1172, 17] on icon at bounding box center [1176, 16] width 12 height 12
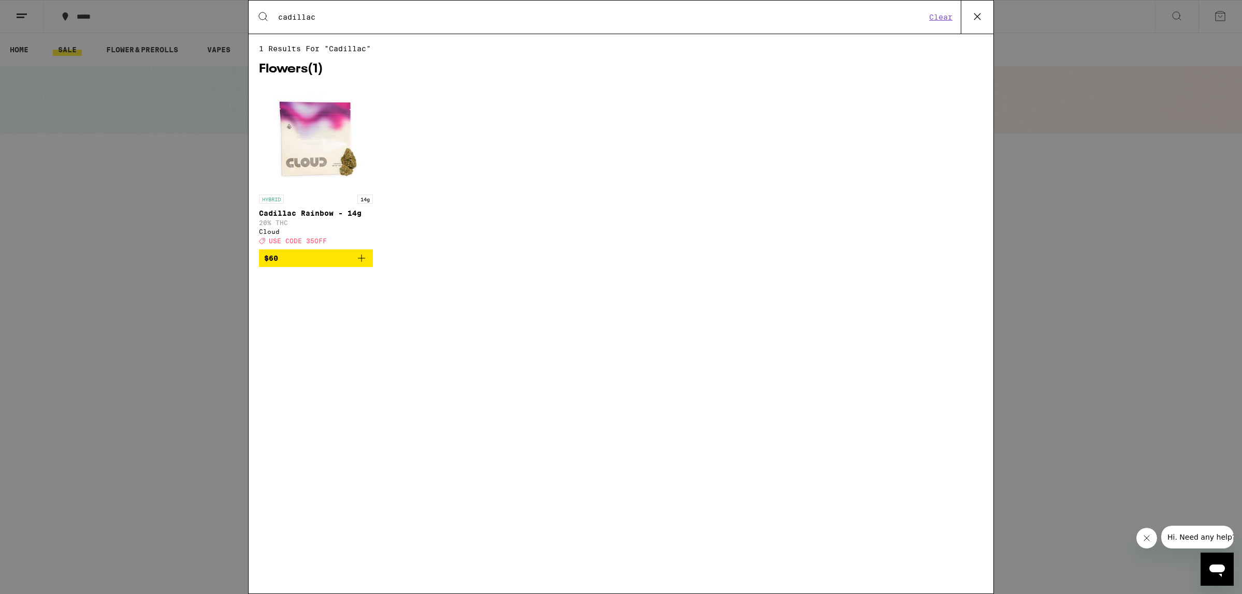
type input "cadillac"
click at [360, 261] on icon "Add to bag" at bounding box center [361, 258] width 12 height 12
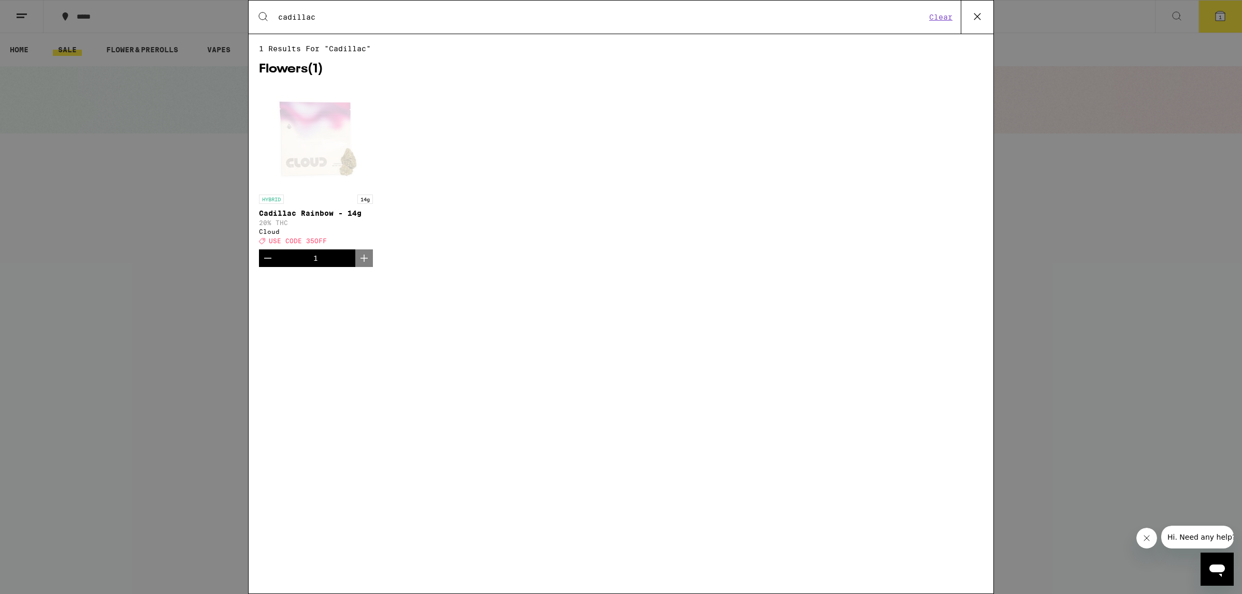
click at [1228, 10] on div "Search for Products cadillac Clear 1 results for "cadillac" Flowers ( 1 ) HYBRI…" at bounding box center [621, 297] width 1242 height 594
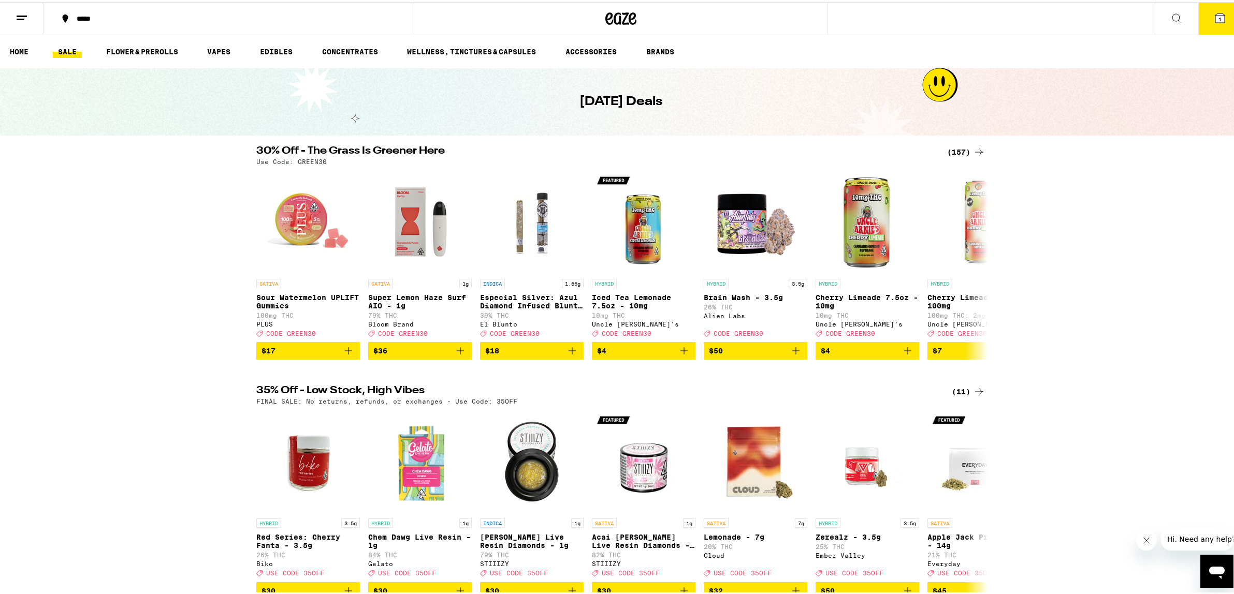
click at [1215, 13] on icon at bounding box center [1219, 15] width 9 height 9
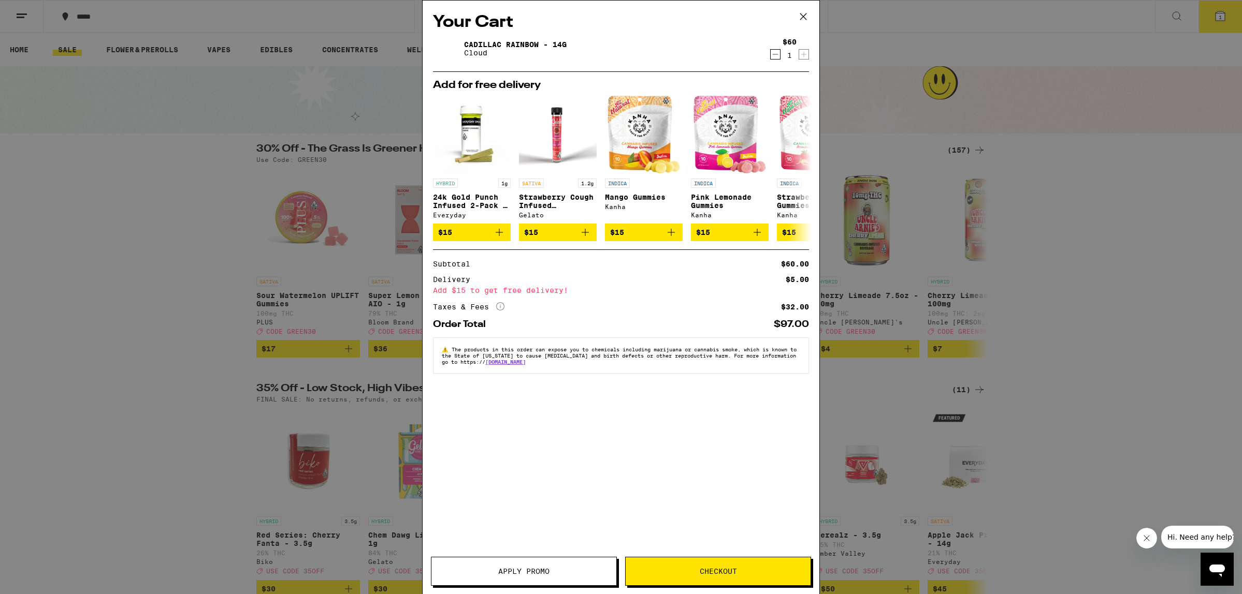
click at [801, 11] on icon at bounding box center [803, 17] width 16 height 16
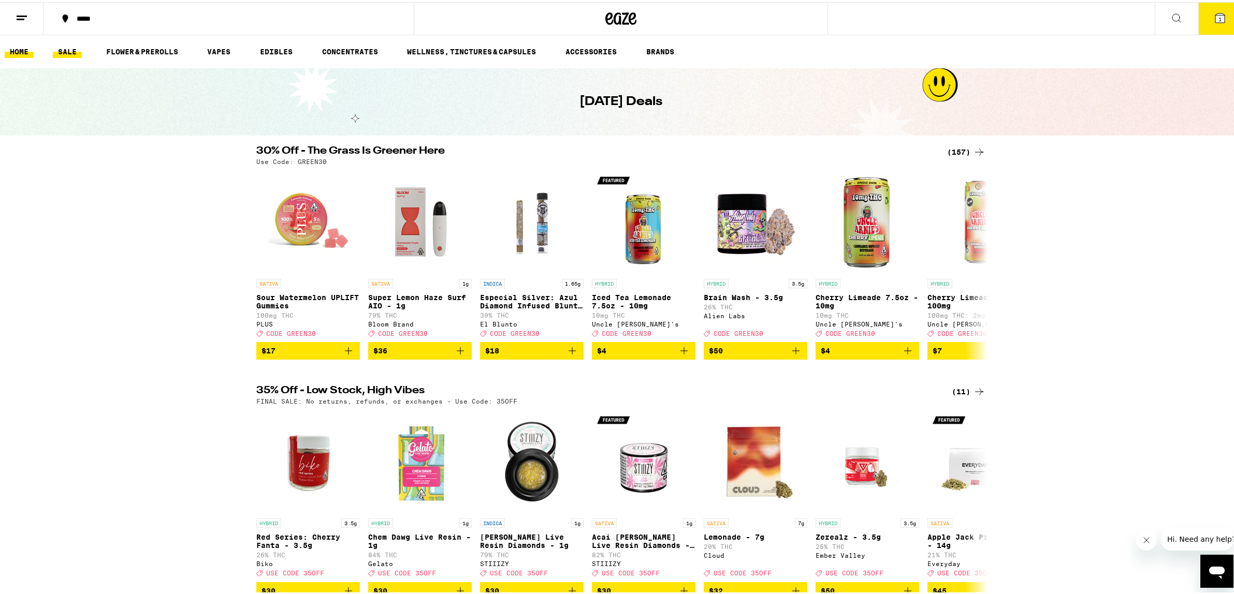
click at [16, 47] on link "HOME" at bounding box center [19, 49] width 29 height 12
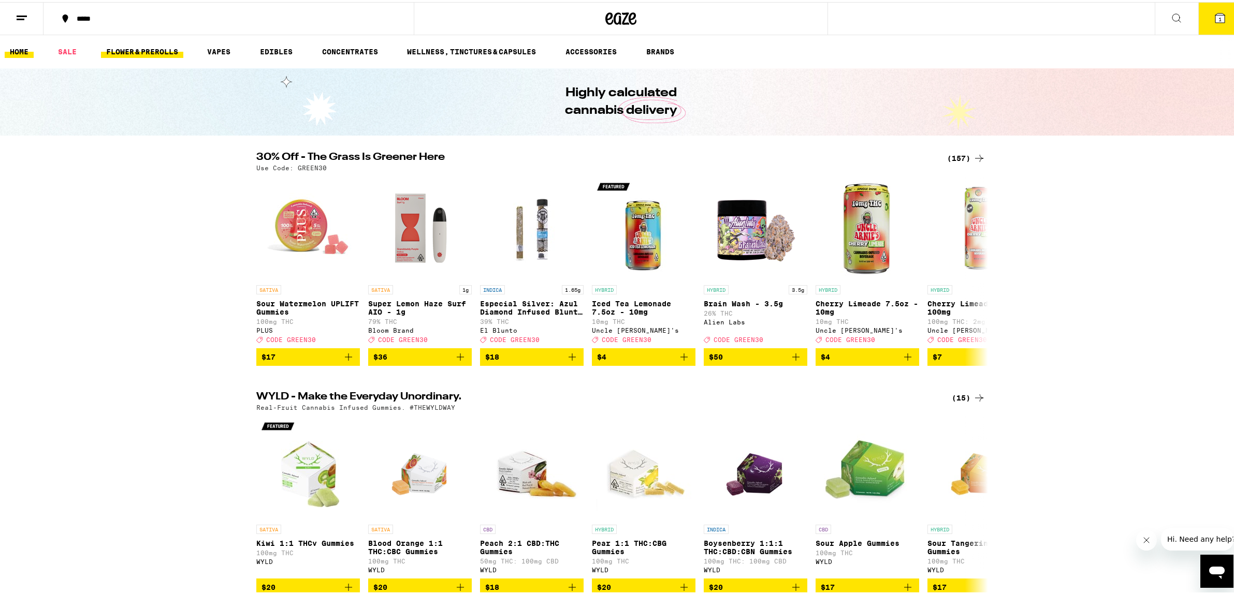
click at [126, 46] on link "FLOWER & PREROLLS" at bounding box center [142, 49] width 82 height 12
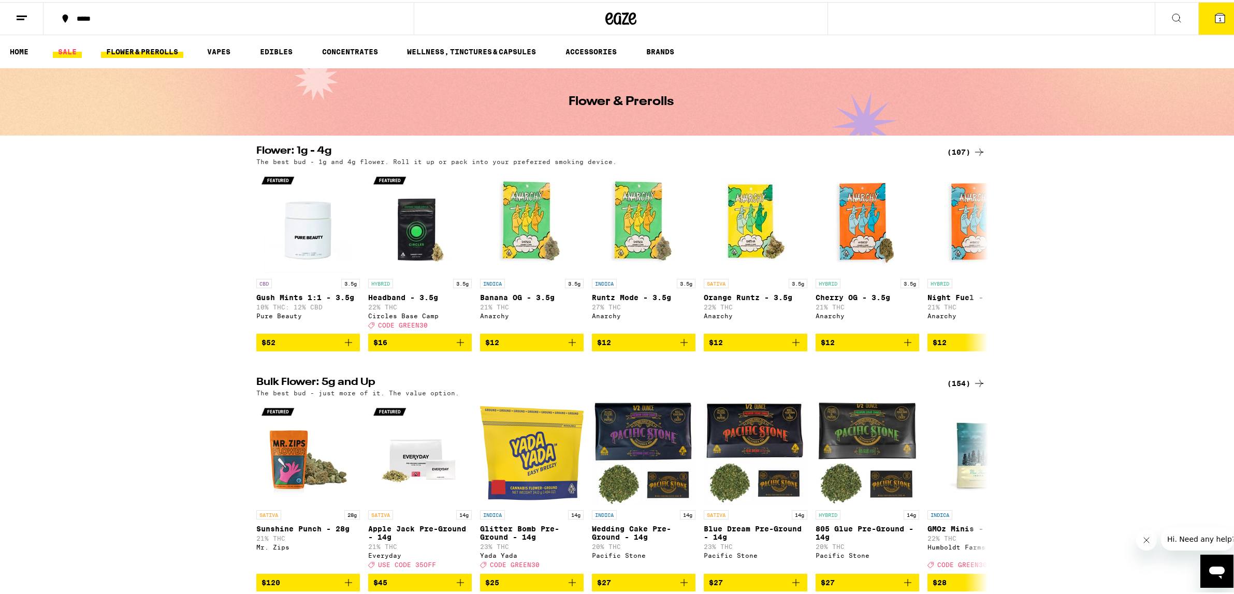
click at [67, 53] on link "SALE" at bounding box center [67, 49] width 29 height 12
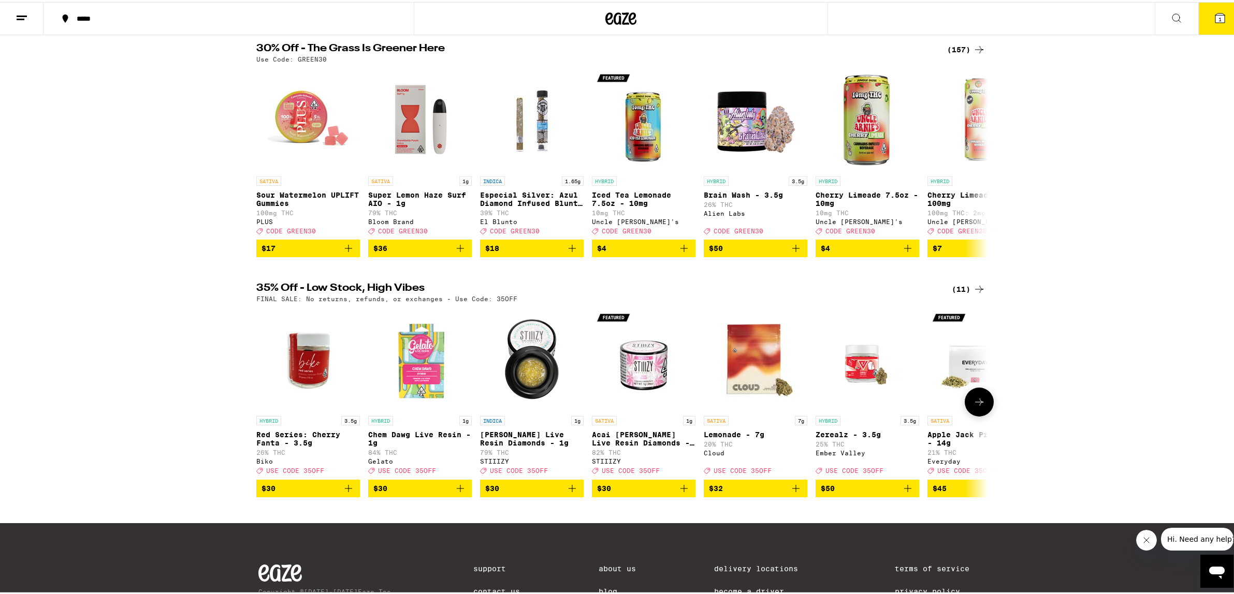
scroll to position [104, 0]
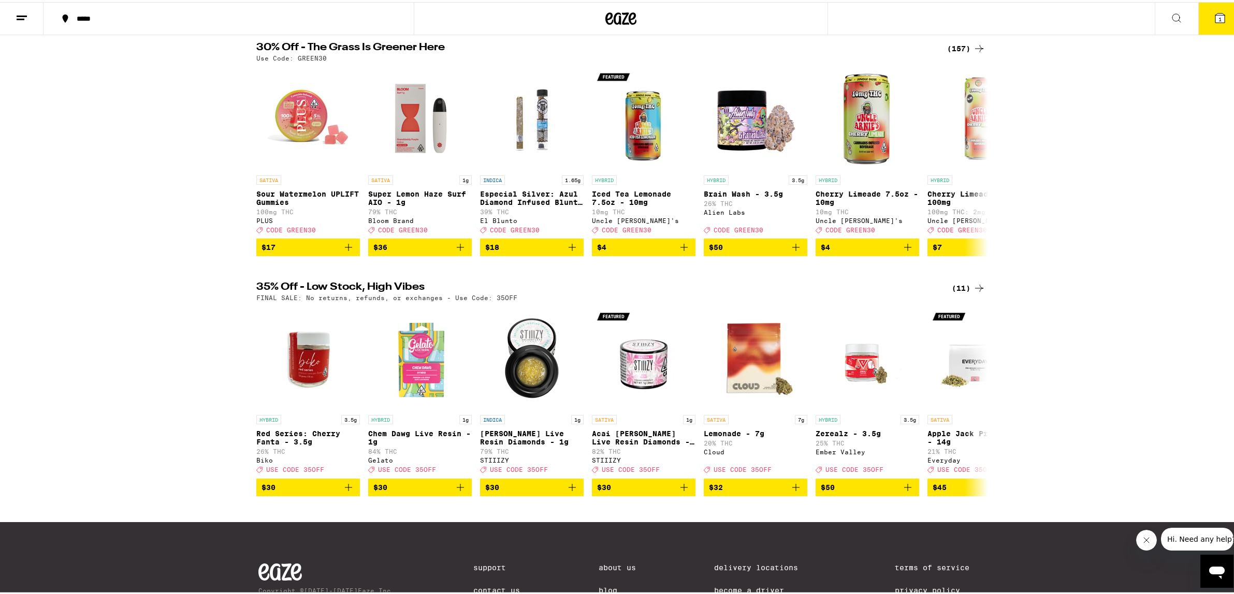
click at [952, 43] on div "(157)" at bounding box center [966, 46] width 38 height 12
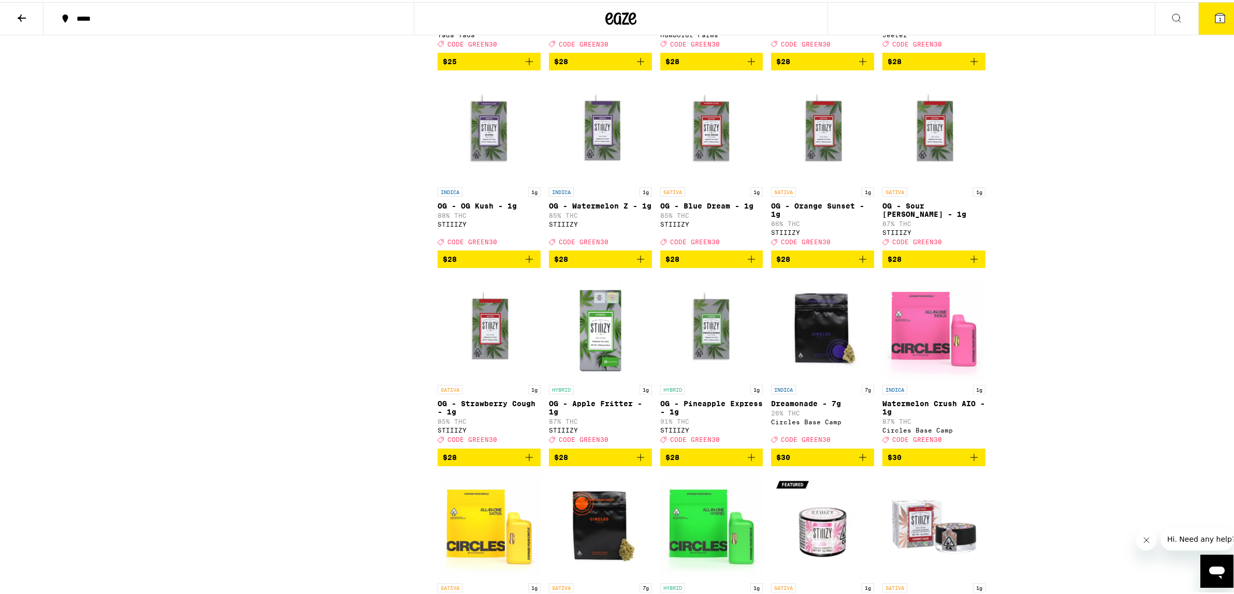
scroll to position [3003, 0]
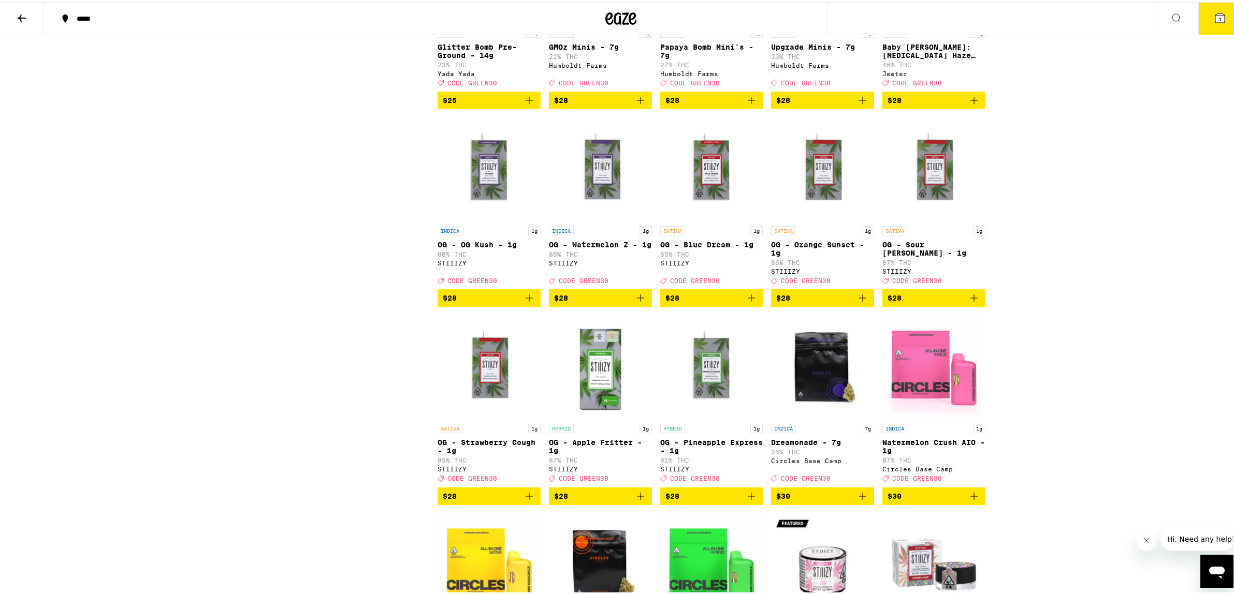
click at [13, 28] on button at bounding box center [21, 17] width 43 height 33
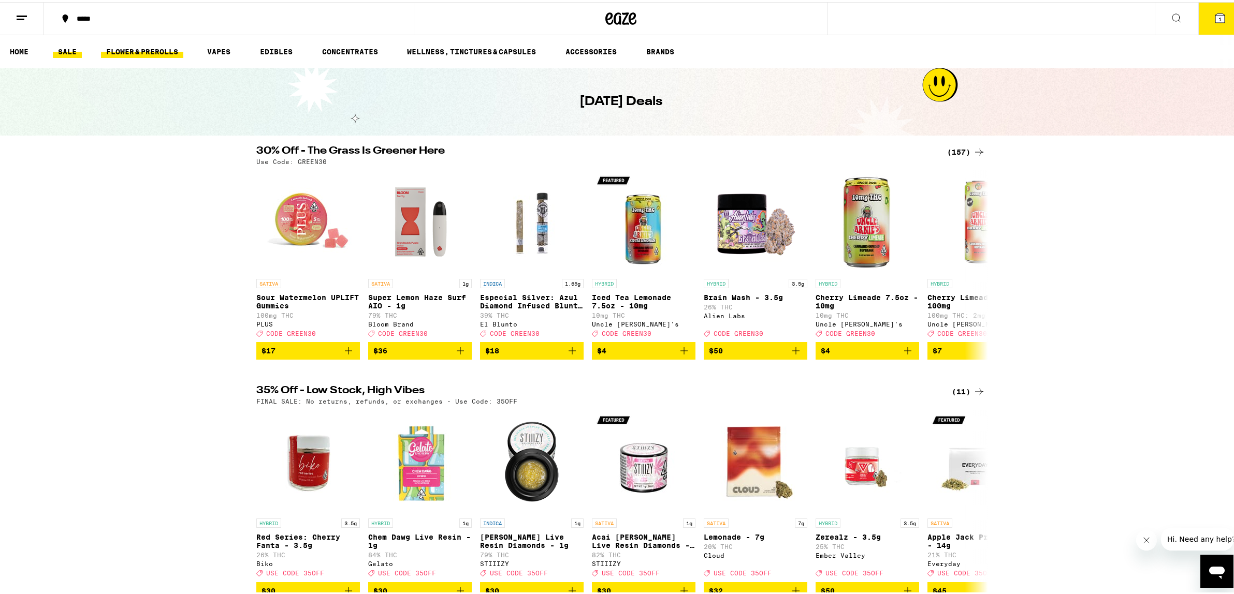
click at [121, 49] on link "FLOWER & PREROLLS" at bounding box center [142, 49] width 82 height 12
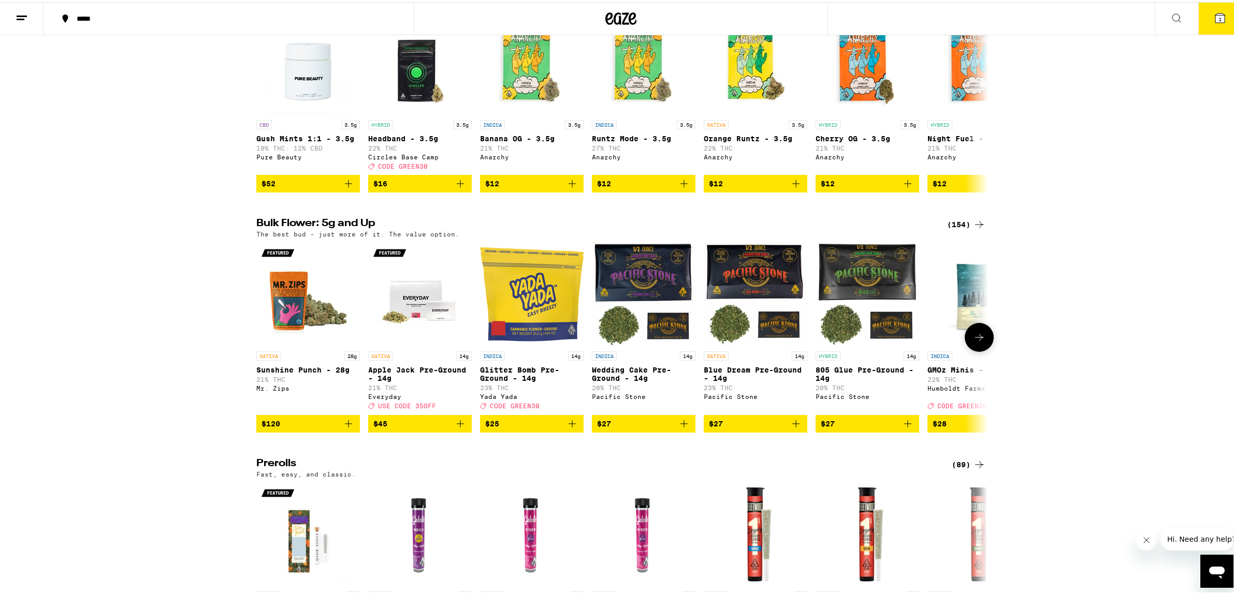
scroll to position [123, 0]
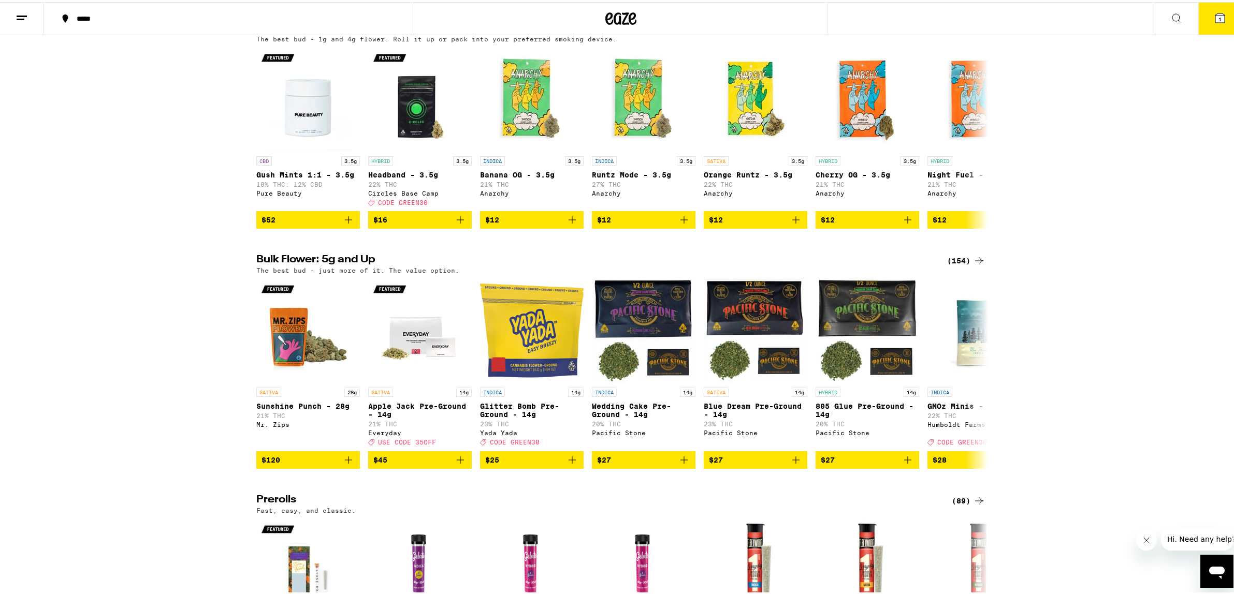
click at [954, 265] on div "(154)" at bounding box center [966, 259] width 38 height 12
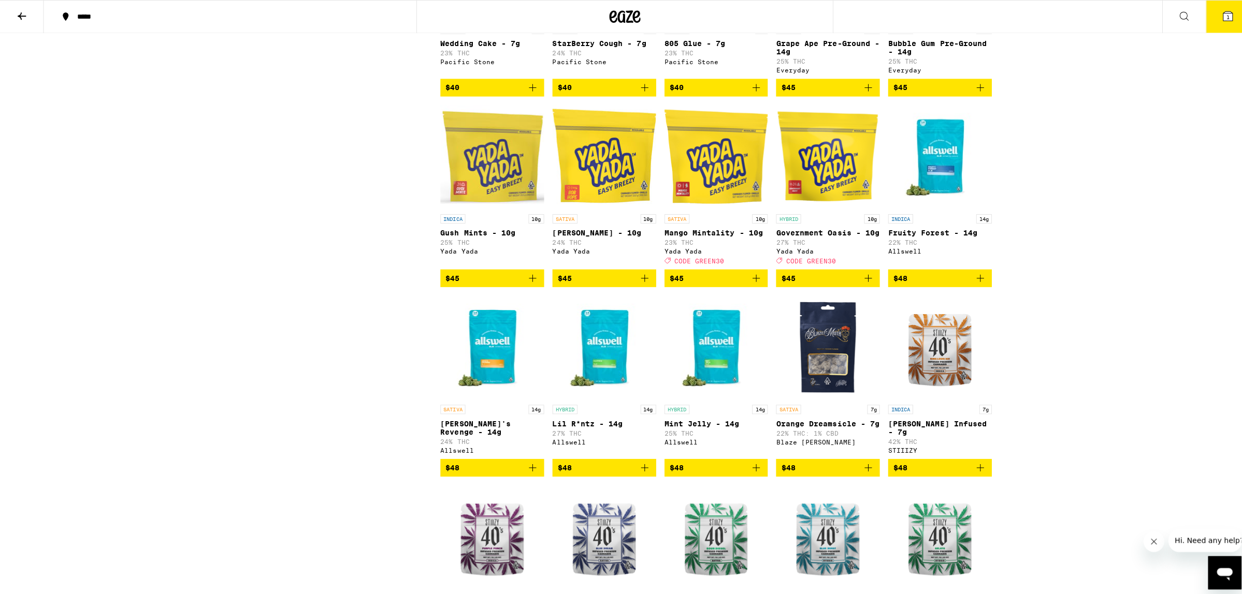
scroll to position [1709, 0]
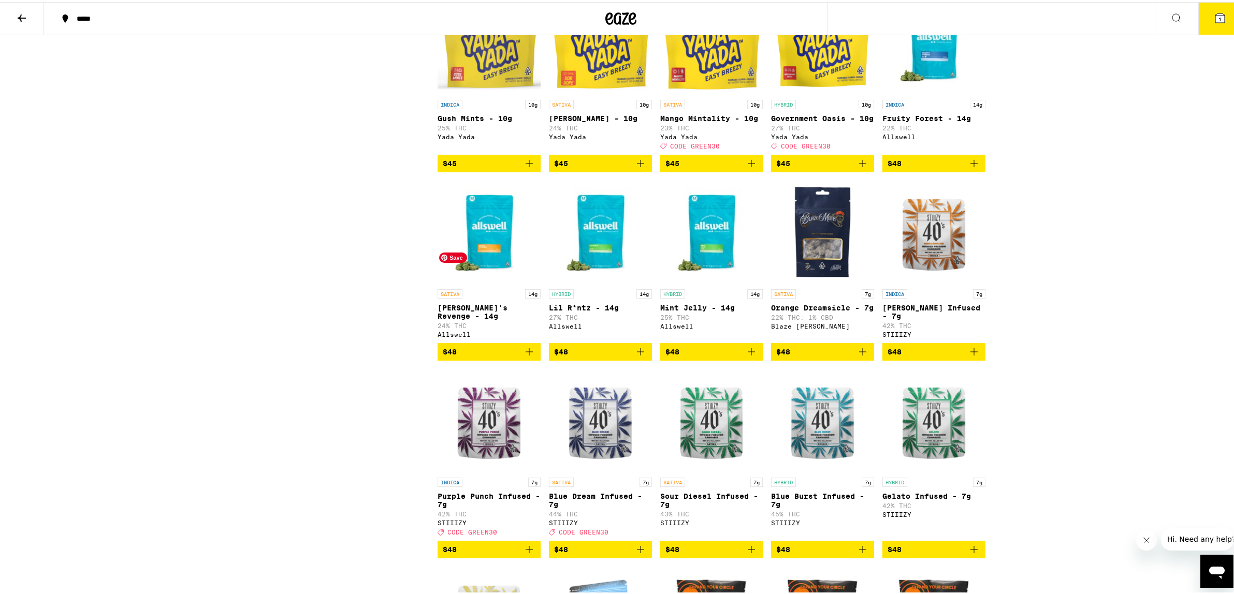
click at [488, 282] on img "Open page for Jack's Revenge - 14g from Allswell" at bounding box center [489, 231] width 103 height 104
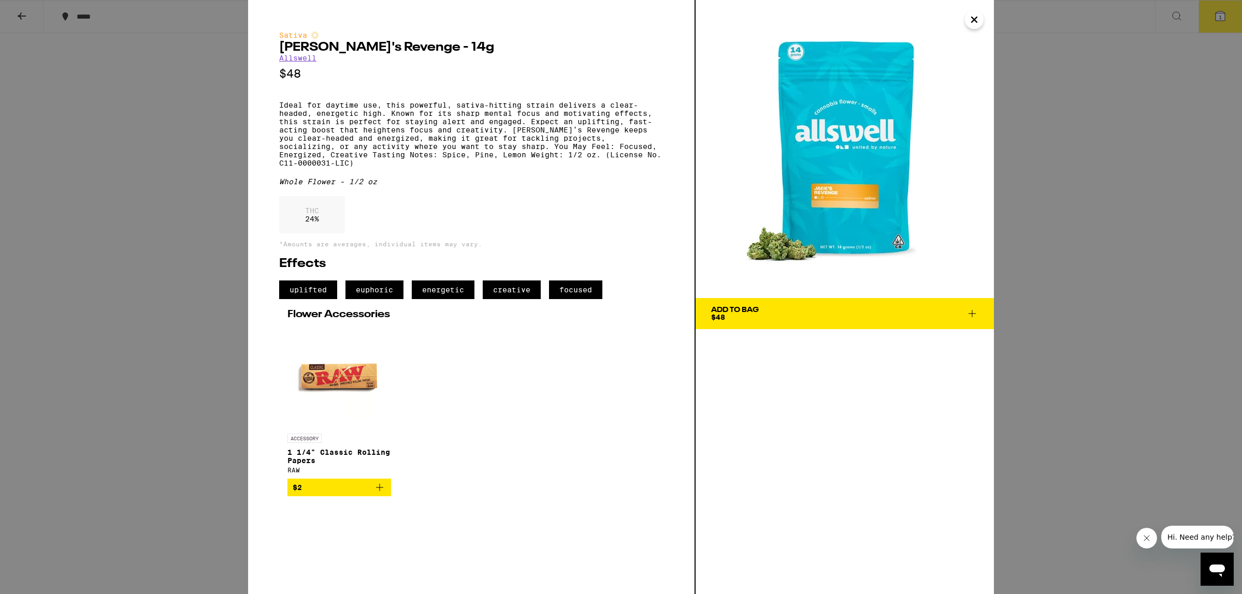
click at [873, 315] on span "Add To Bag $48" at bounding box center [844, 314] width 267 height 14
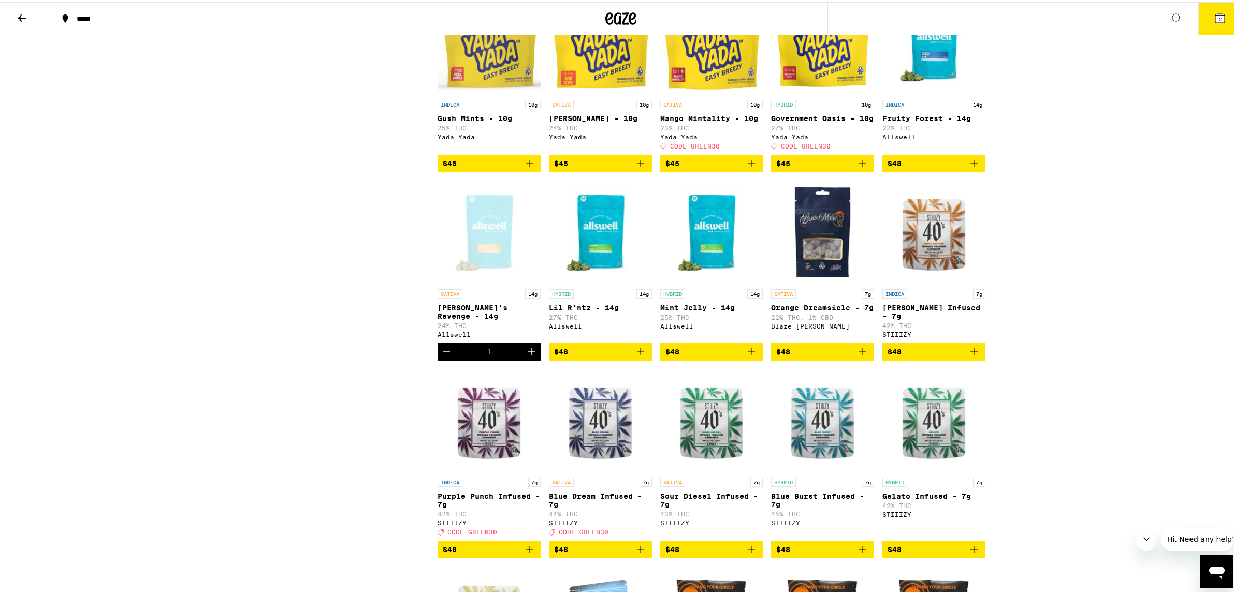
click at [1220, 15] on button "2" at bounding box center [1219, 17] width 43 height 32
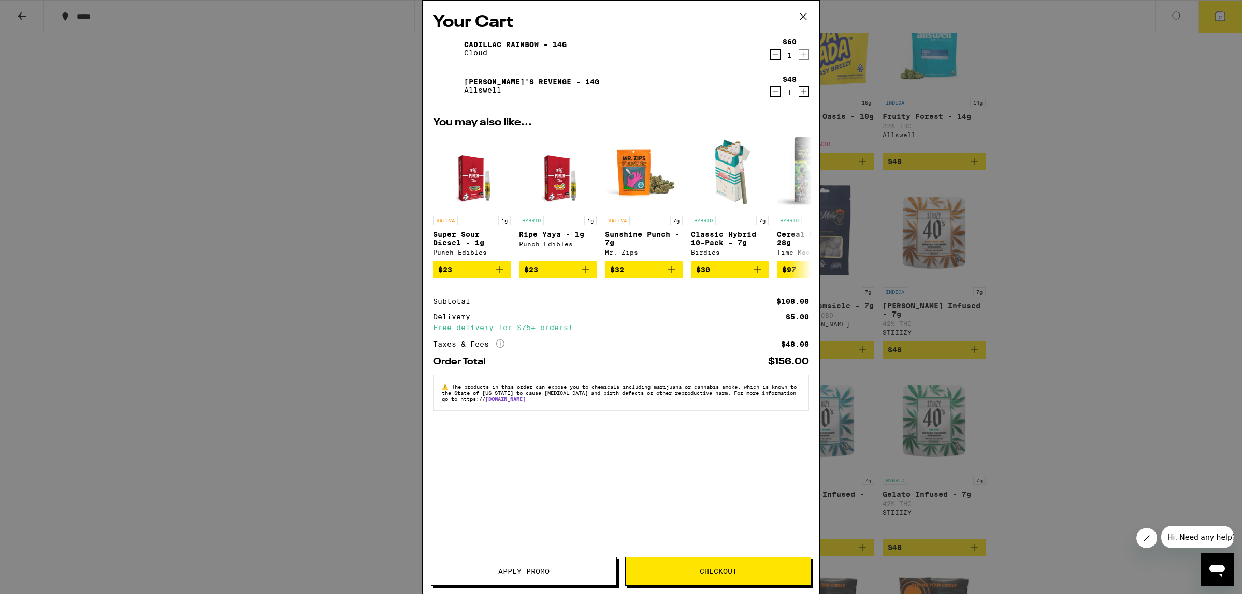
click at [500, 40] on link "Cadillac Rainbow - 14g" at bounding box center [515, 44] width 103 height 8
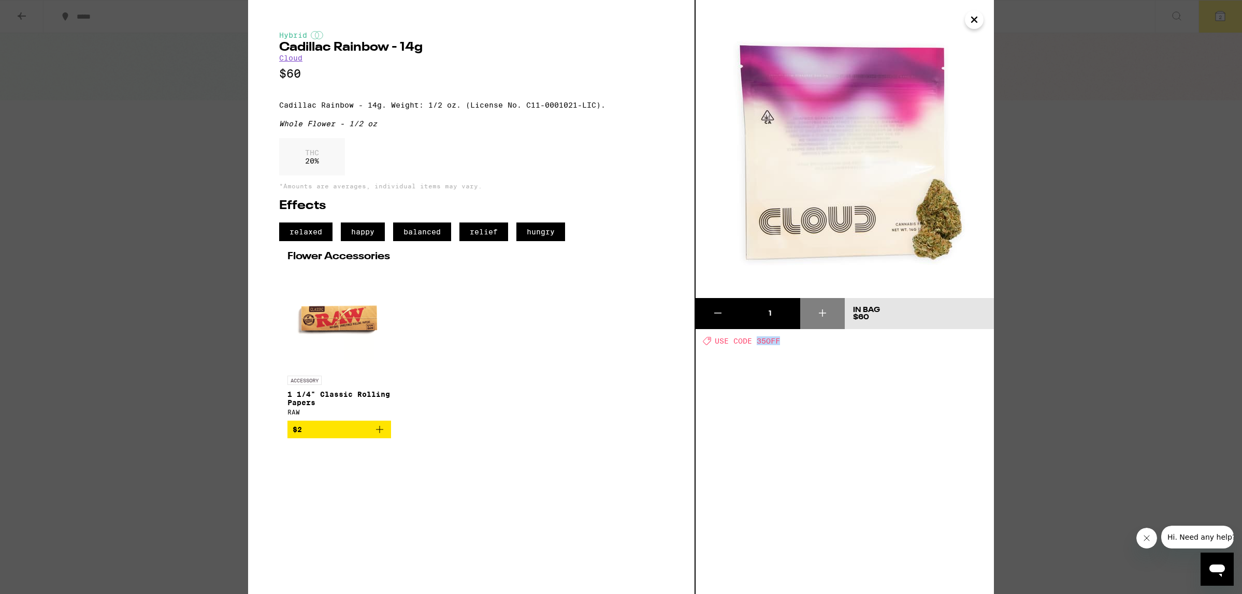
drag, startPoint x: 788, startPoint y: 347, endPoint x: 757, endPoint y: 346, distance: 31.1
click at [757, 346] on div "1 In Bag $60 Deal Created with Sketch. USE CODE 35OFF" at bounding box center [844, 297] width 298 height 594
copy span "35OFF"
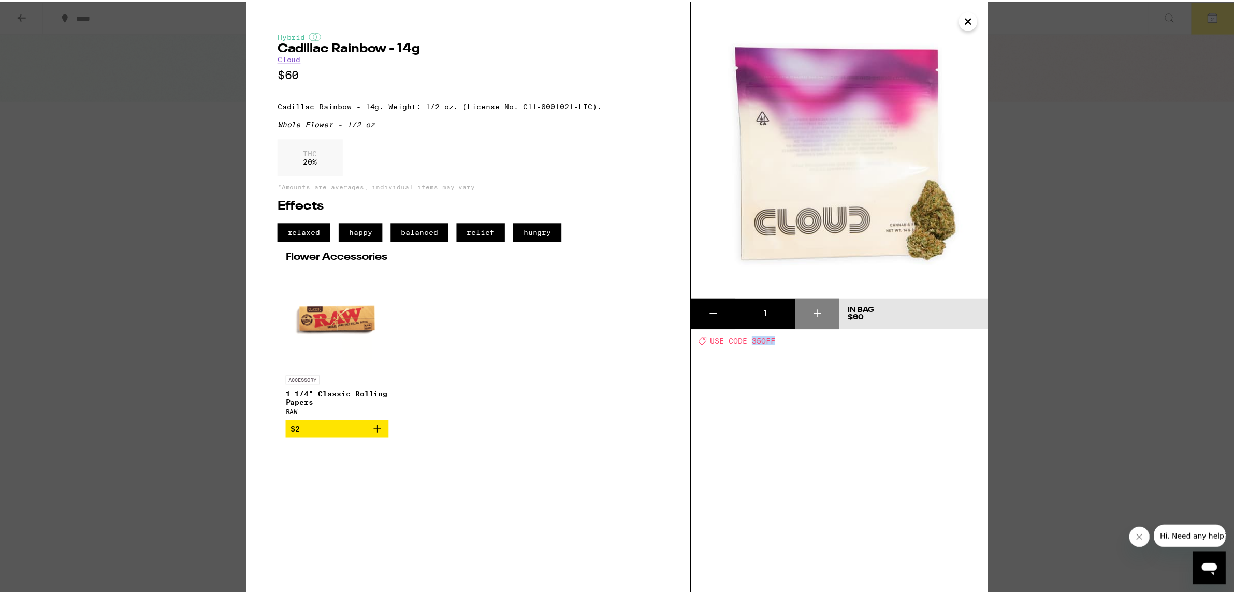
scroll to position [1709, 0]
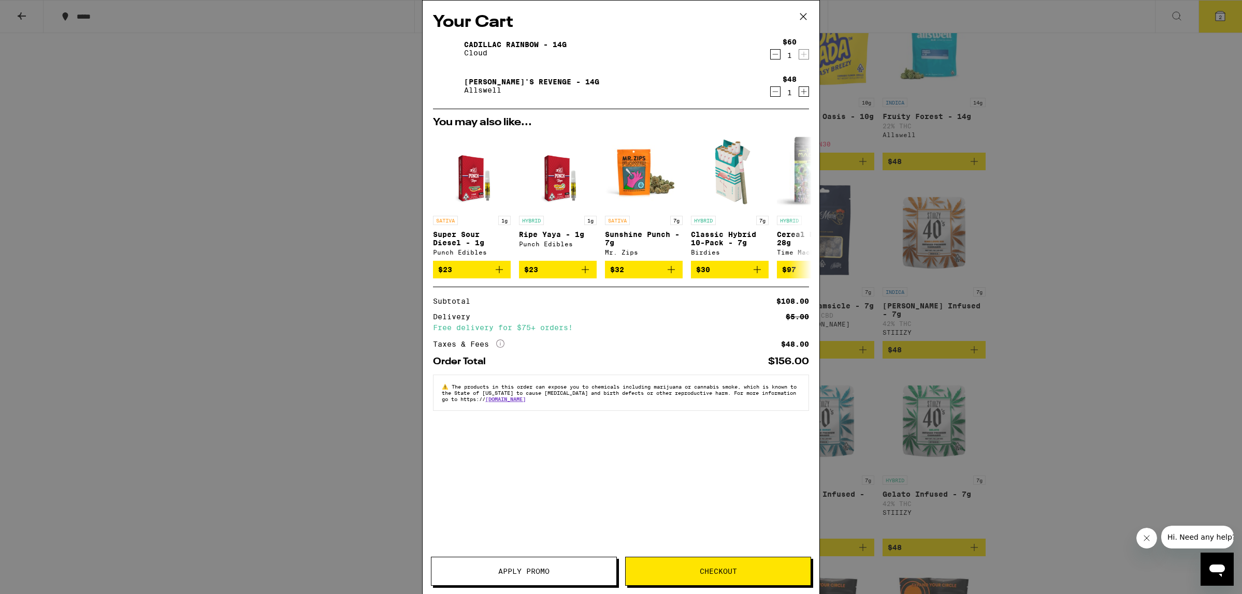
click at [539, 580] on button "Apply Promo" at bounding box center [524, 571] width 186 height 29
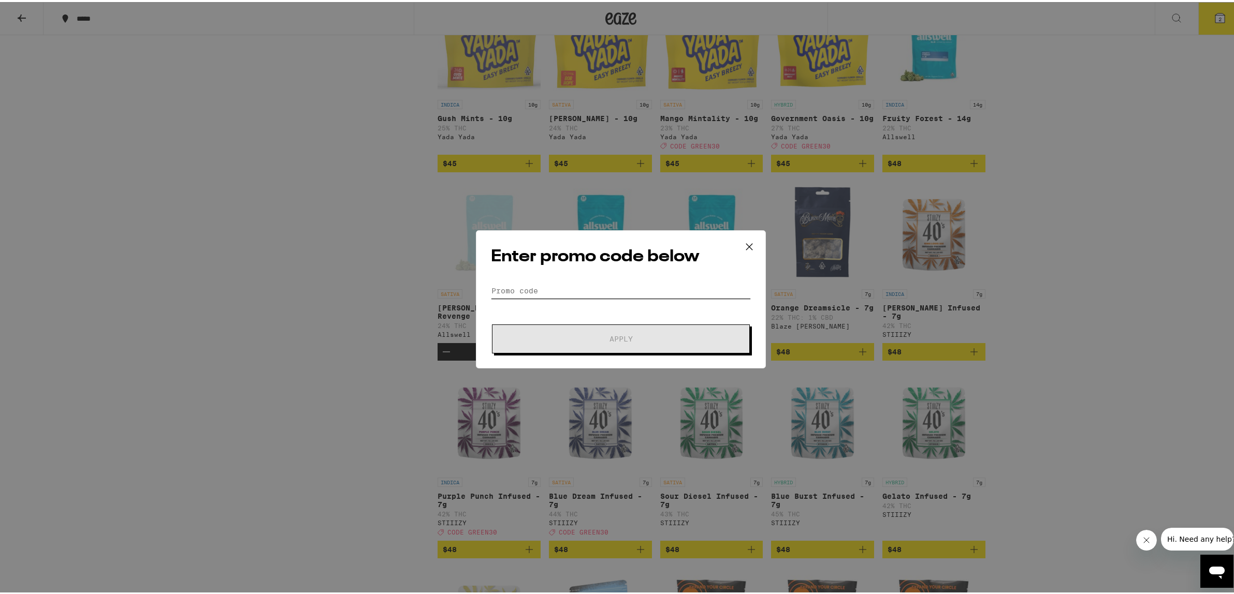
click at [523, 290] on input "Promo Code" at bounding box center [621, 289] width 260 height 16
paste input "35OFF"
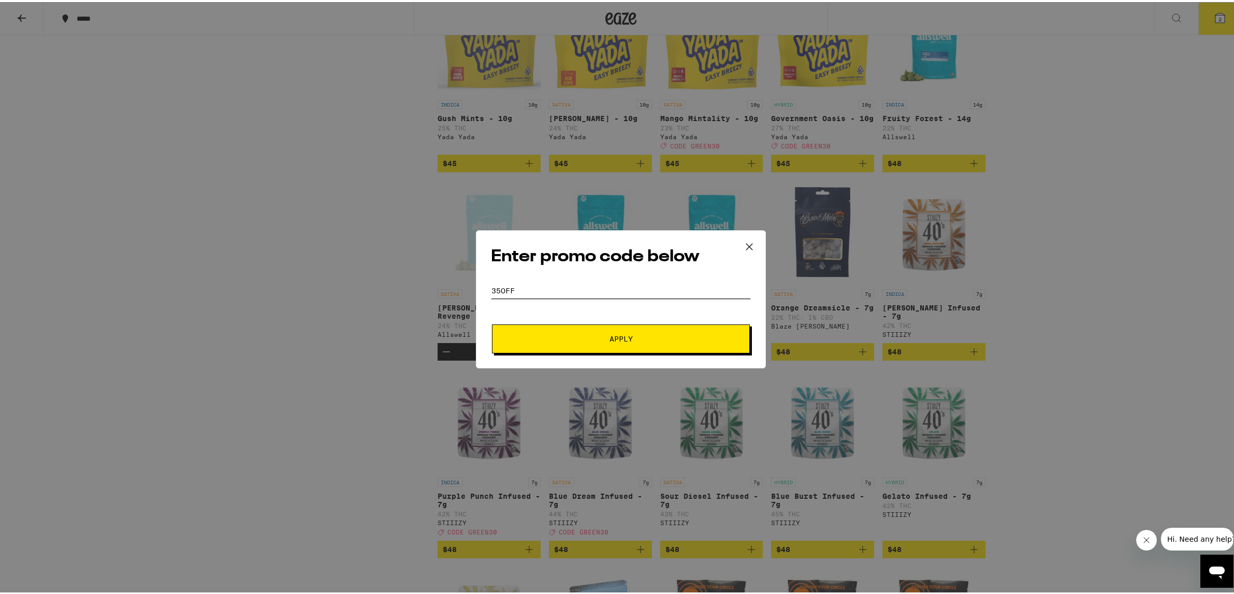
type input "35OFF"
click at [597, 332] on button "Apply" at bounding box center [621, 337] width 258 height 29
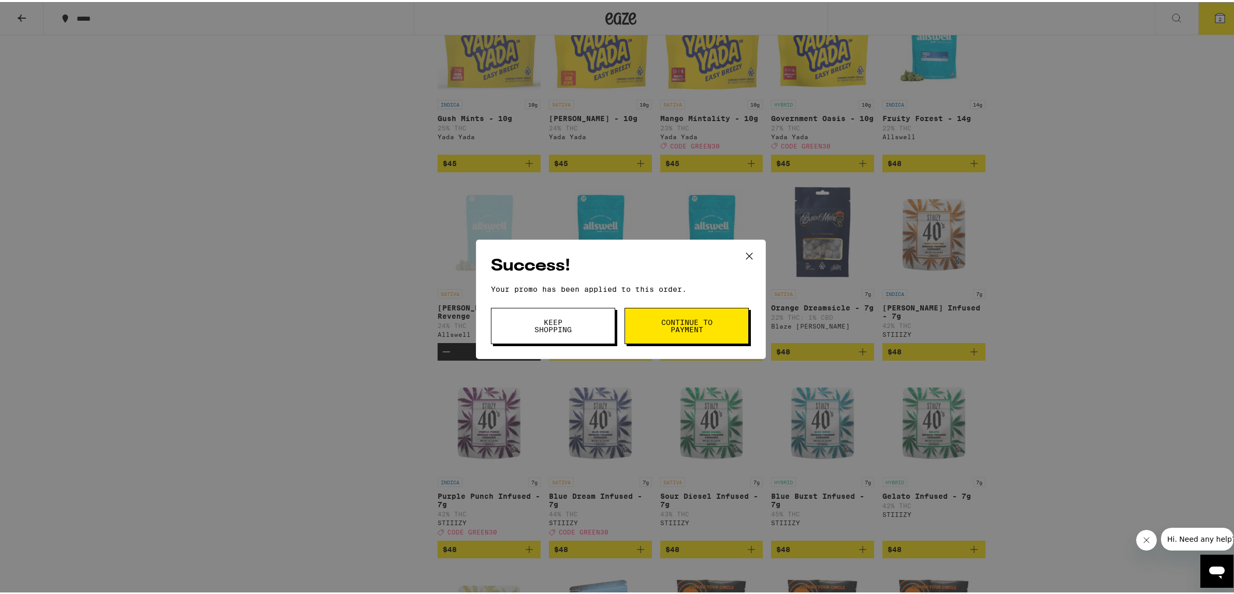
click at [670, 328] on span "Continue to payment" at bounding box center [686, 324] width 53 height 14
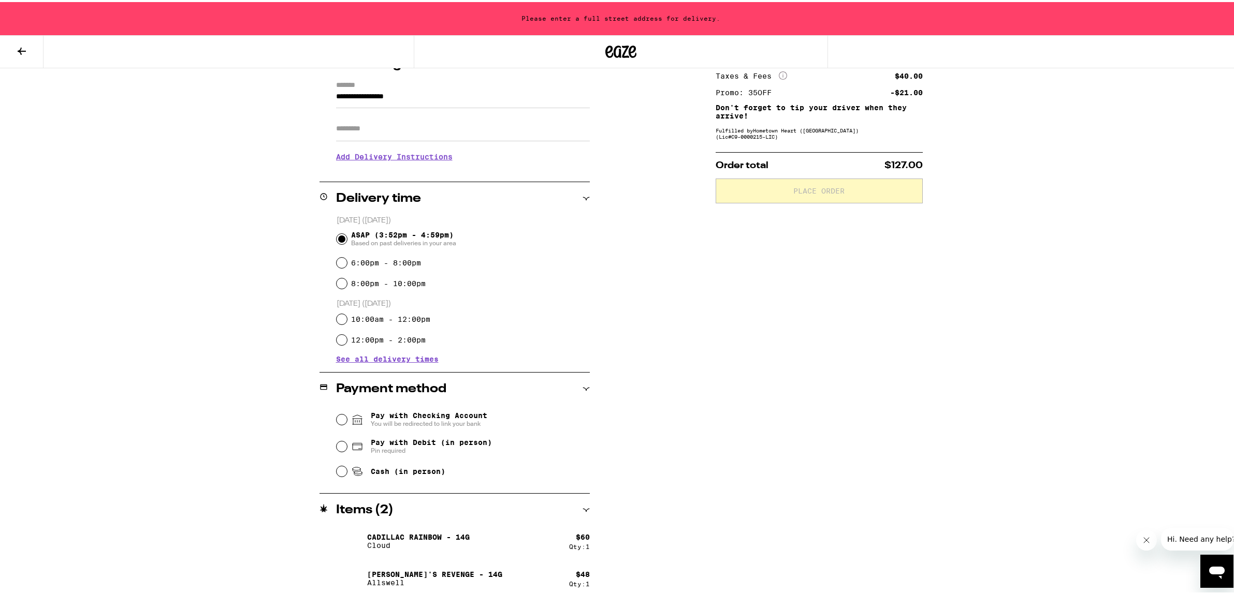
scroll to position [147, 0]
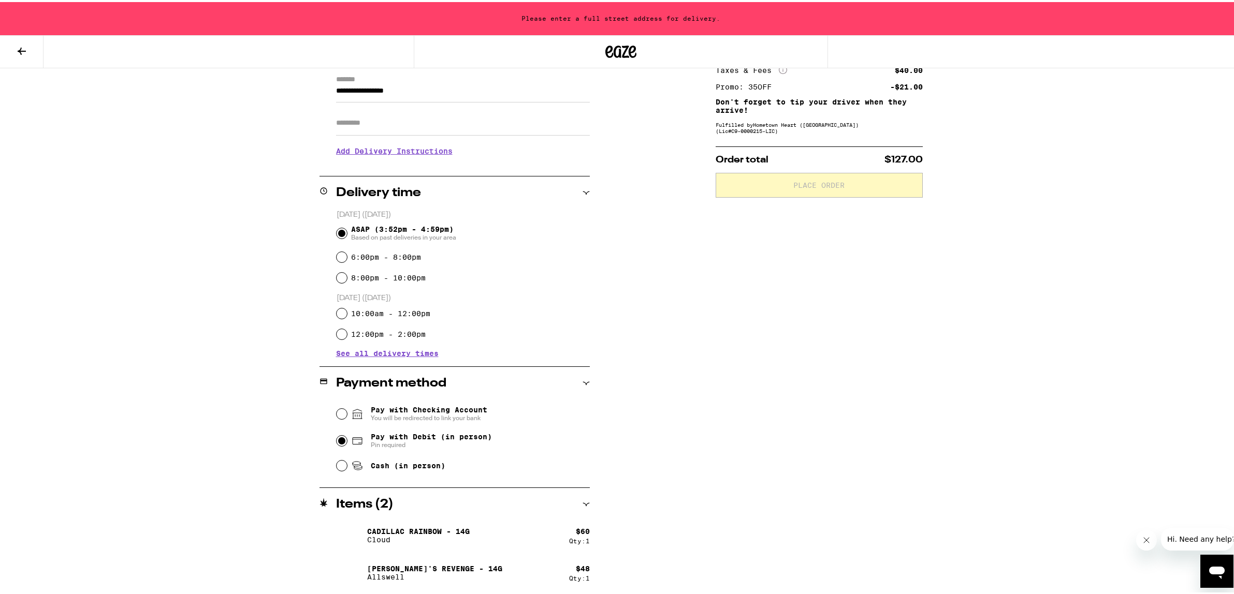
click at [340, 443] on input "Pay with Debit (in person) Pin required" at bounding box center [342, 439] width 10 height 10
radio input "true"
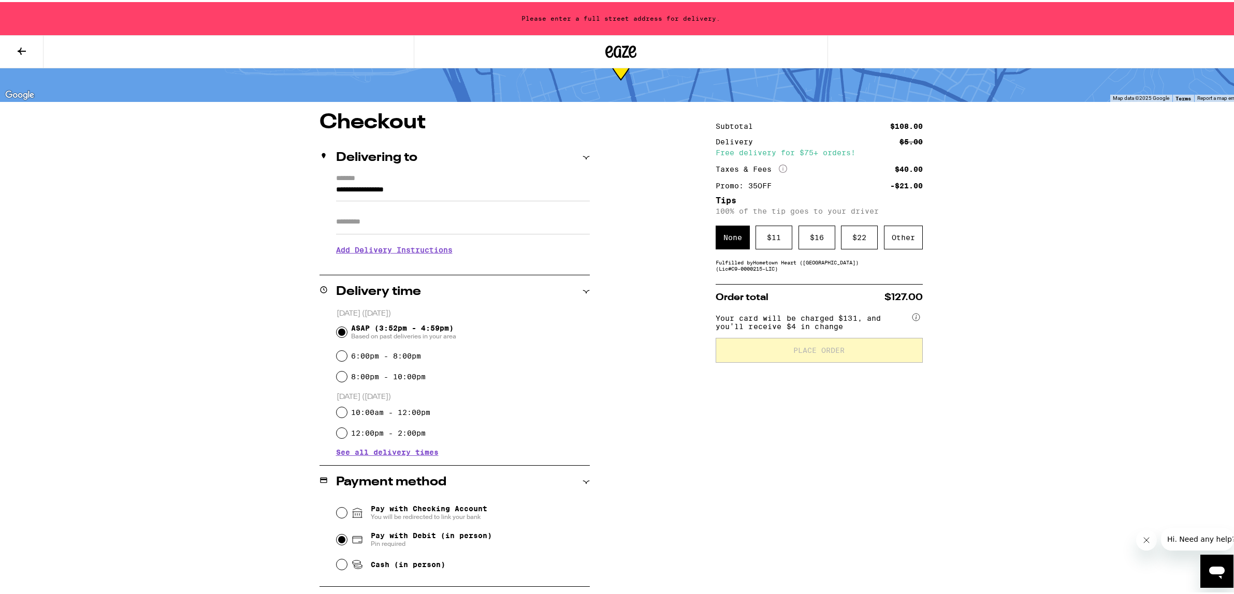
scroll to position [0, 0]
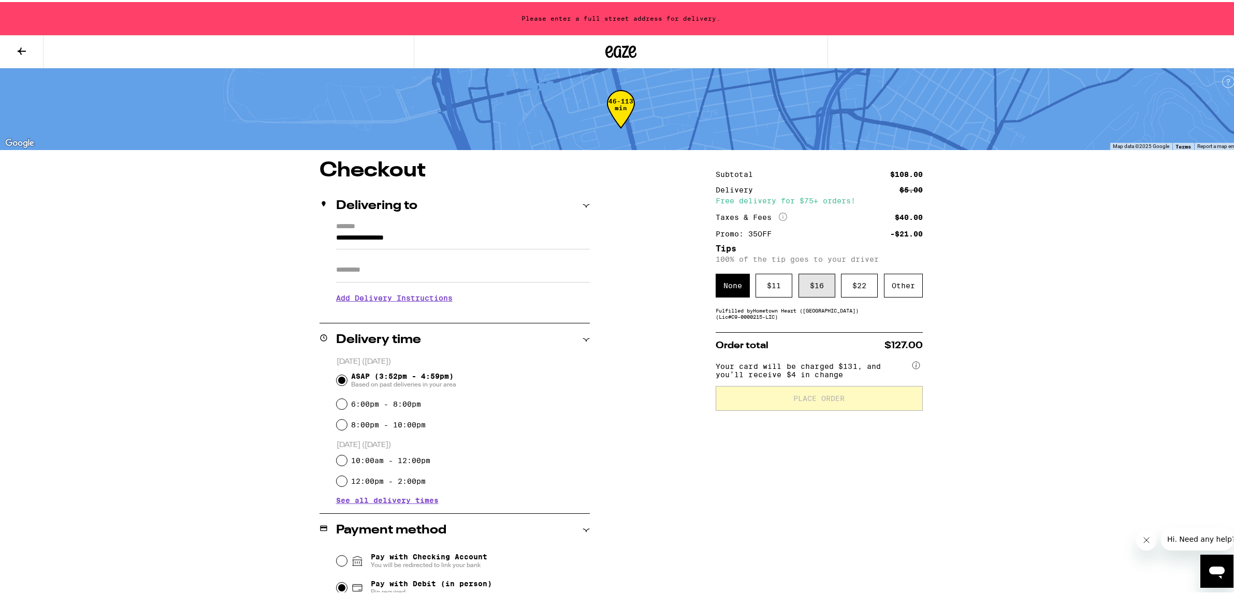
click at [805, 284] on div "$ 16" at bounding box center [816, 284] width 37 height 24
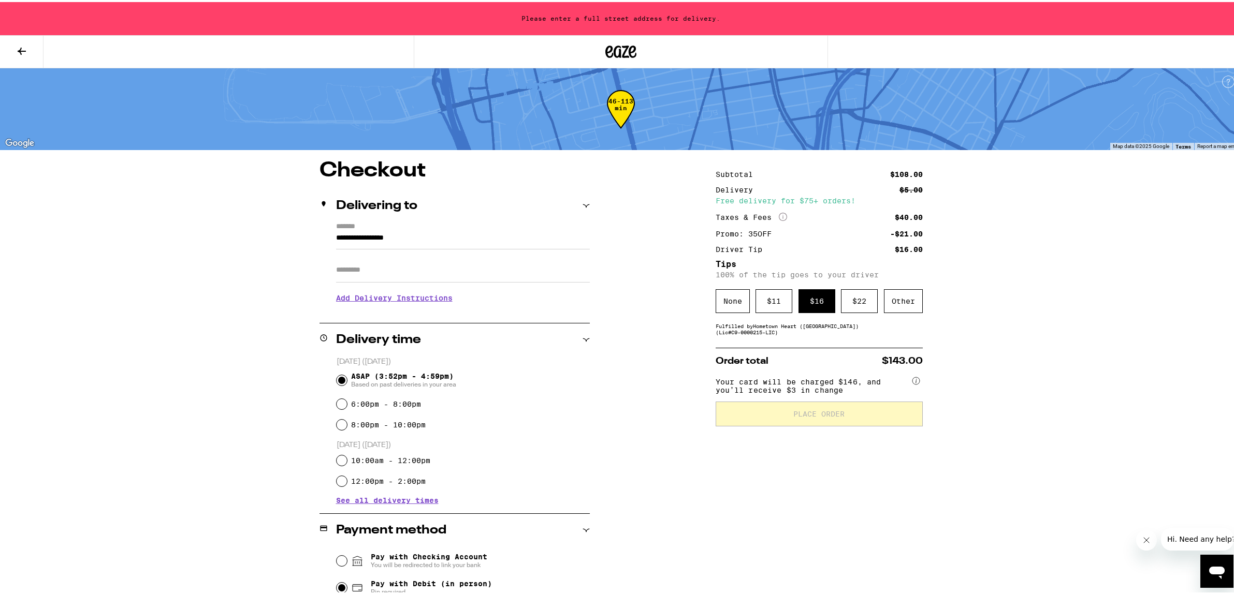
click at [651, 411] on div "**********" at bounding box center [621, 449] width 746 height 583
click at [479, 243] on input "**********" at bounding box center [463, 239] width 254 height 18
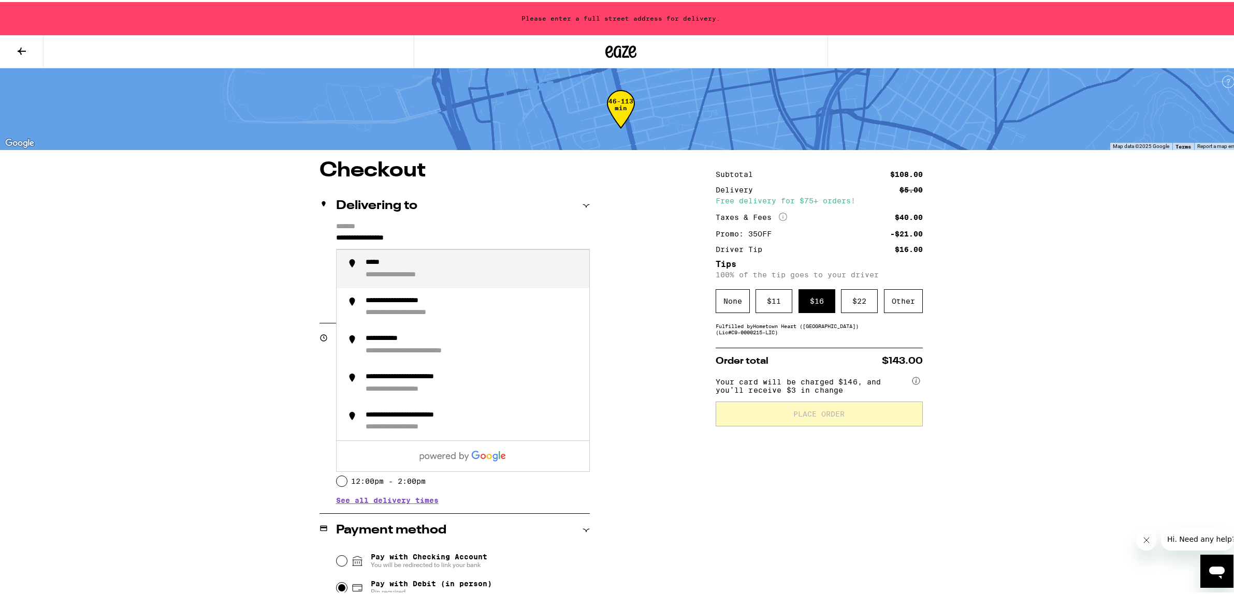
drag, startPoint x: 481, startPoint y: 235, endPoint x: 230, endPoint y: 225, distance: 250.3
click at [230, 225] on div "**********" at bounding box center [621, 371] width 1242 height 742
click at [392, 274] on div "**********" at bounding box center [399, 273] width 66 height 9
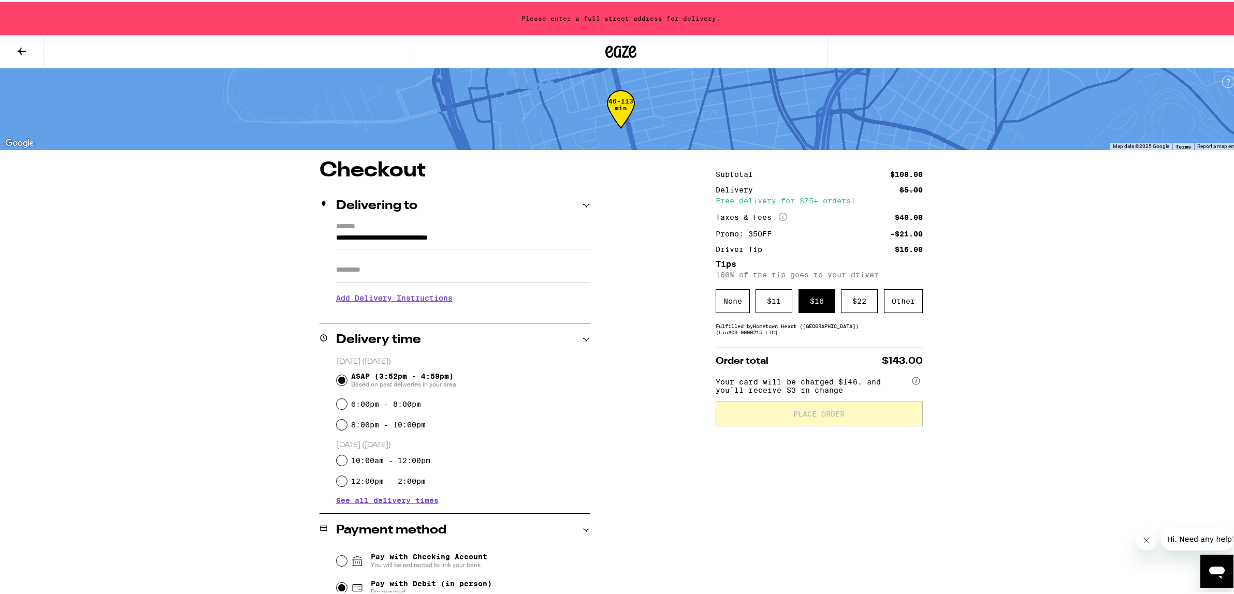
type input "**********"
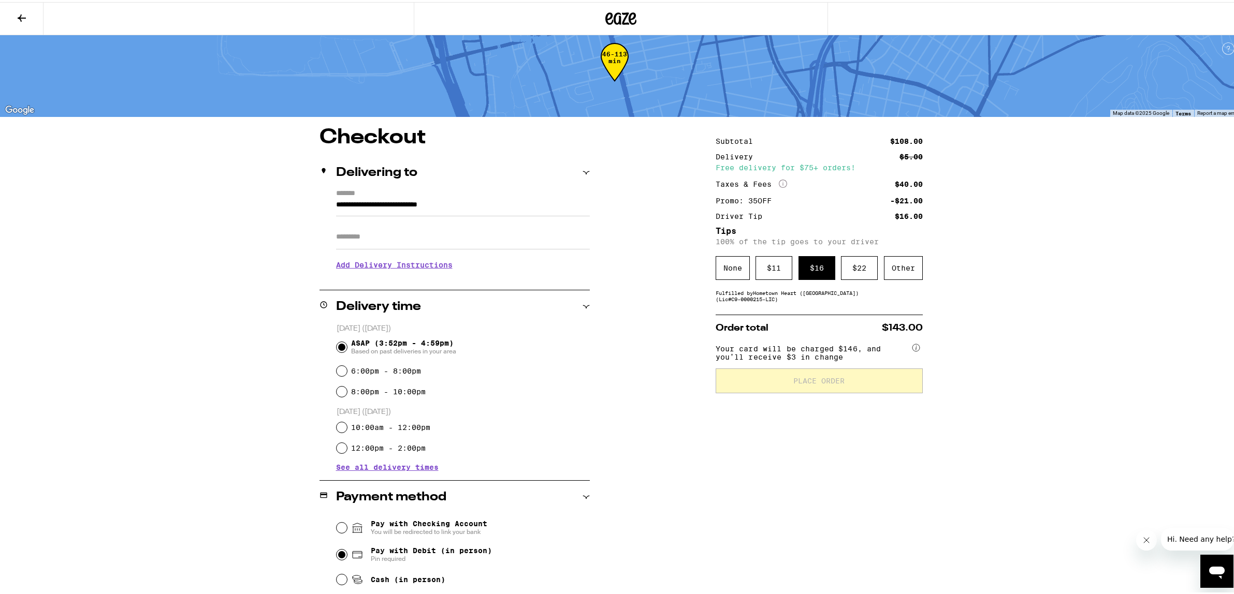
click at [392, 274] on h3 "Add Delivery Instructions" at bounding box center [463, 263] width 254 height 24
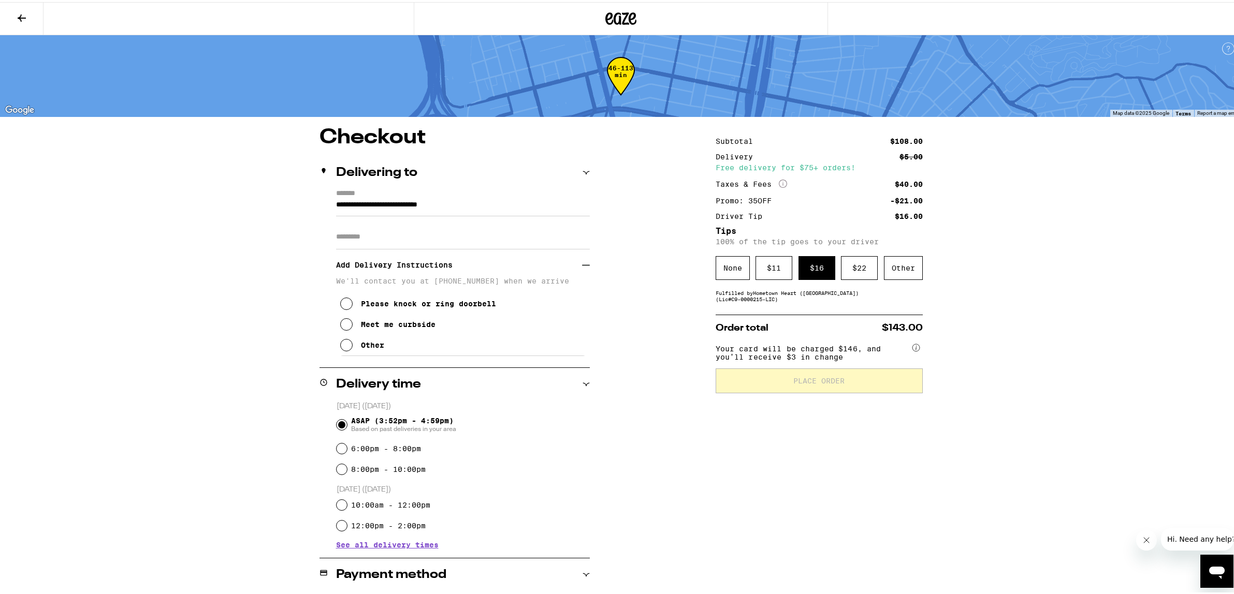
click at [414, 236] on input "Apt/Suite" at bounding box center [463, 235] width 254 height 25
type input "*"
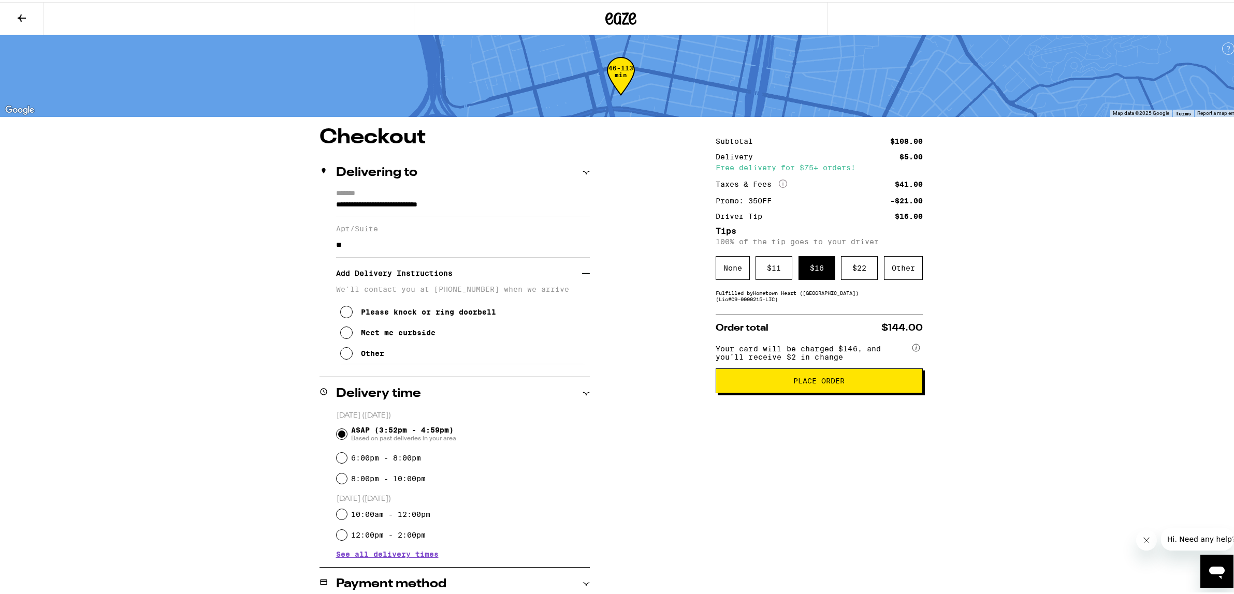
type input "*"
type input "**********"
click at [342, 337] on icon at bounding box center [346, 331] width 12 height 12
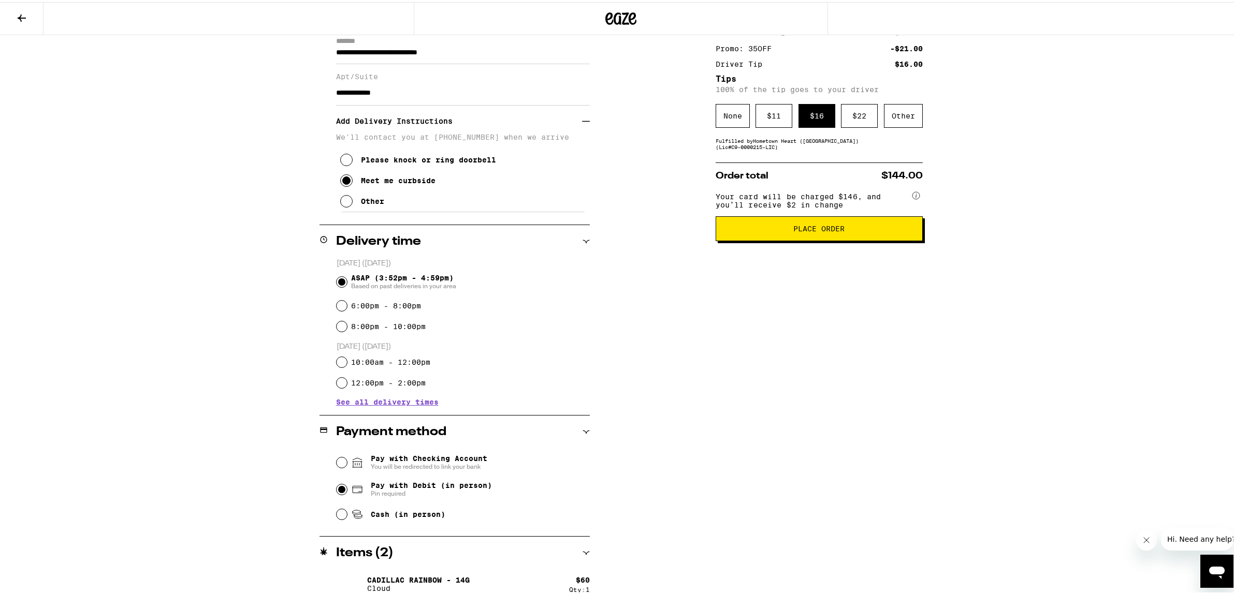
scroll to position [201, 0]
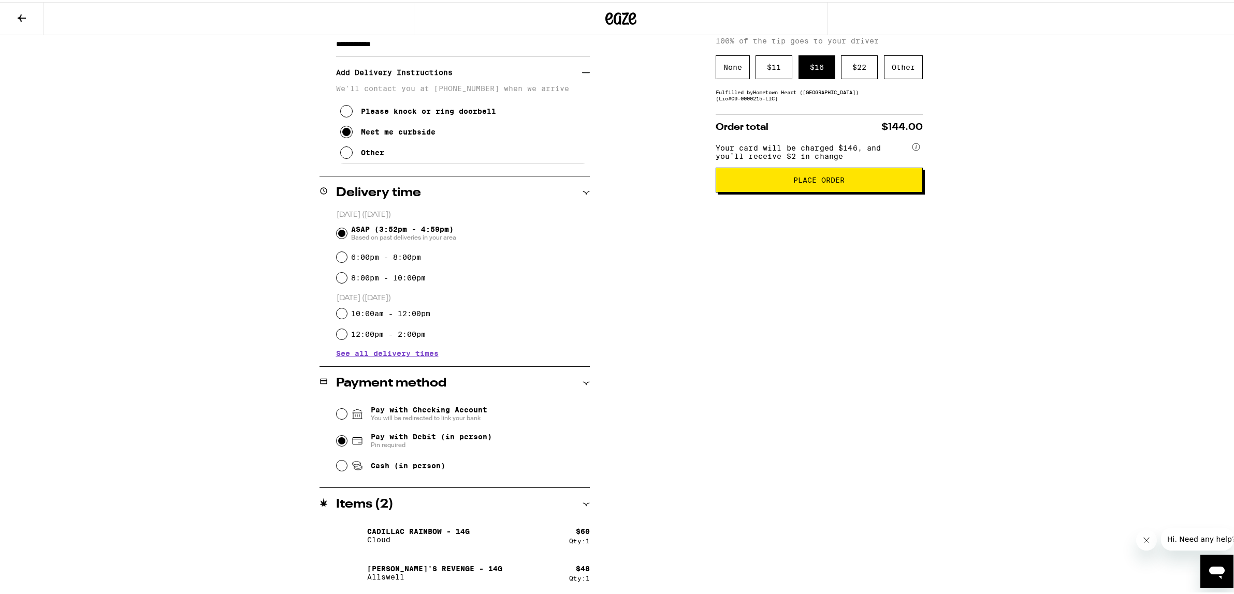
click at [845, 177] on button "Place Order" at bounding box center [819, 178] width 207 height 25
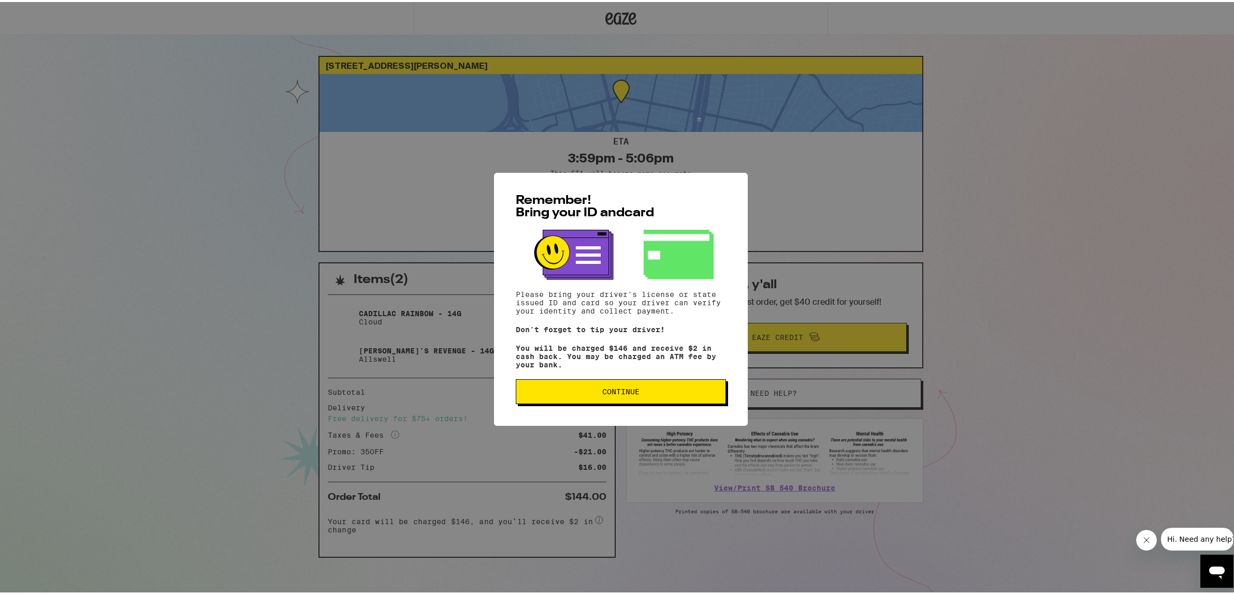
click at [1182, 346] on div "Remember! Bring your ID and card Please bring your driver's license or state is…" at bounding box center [621, 297] width 1242 height 594
